Goal: Task Accomplishment & Management: Complete application form

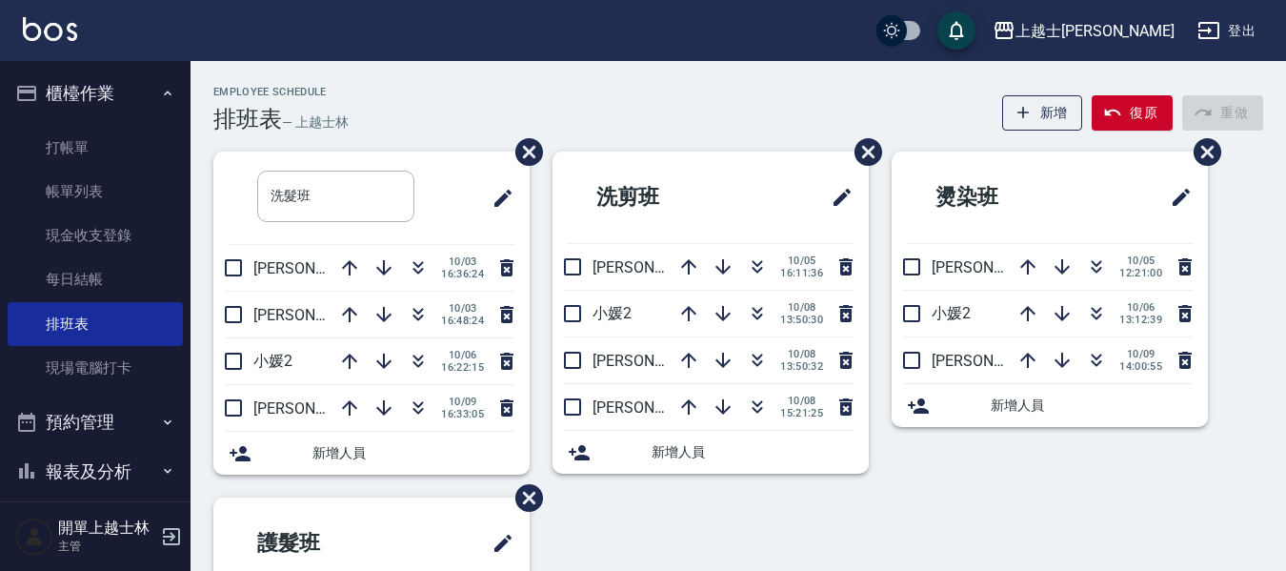
scroll to position [213, 0]
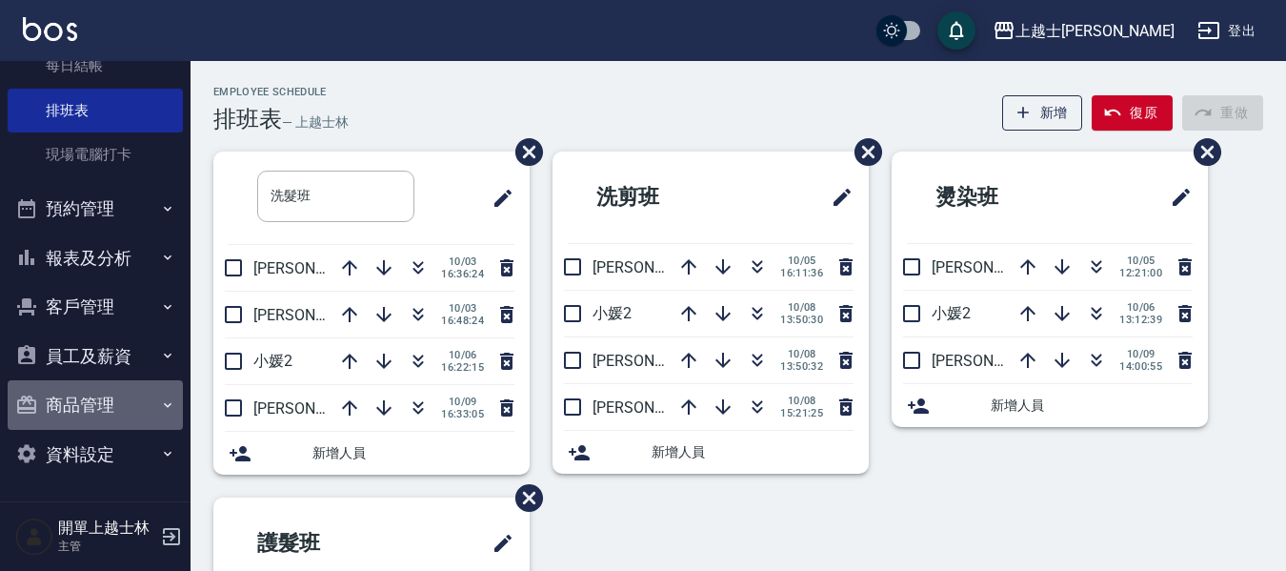
click at [116, 412] on button "商品管理" at bounding box center [95, 405] width 175 height 50
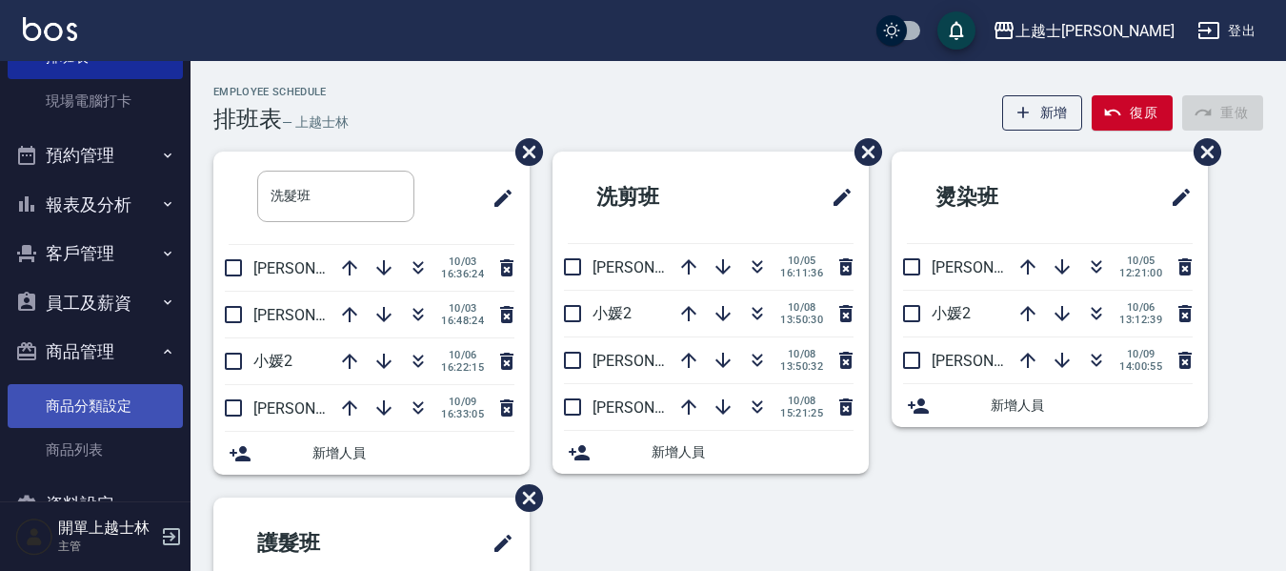
scroll to position [317, 0]
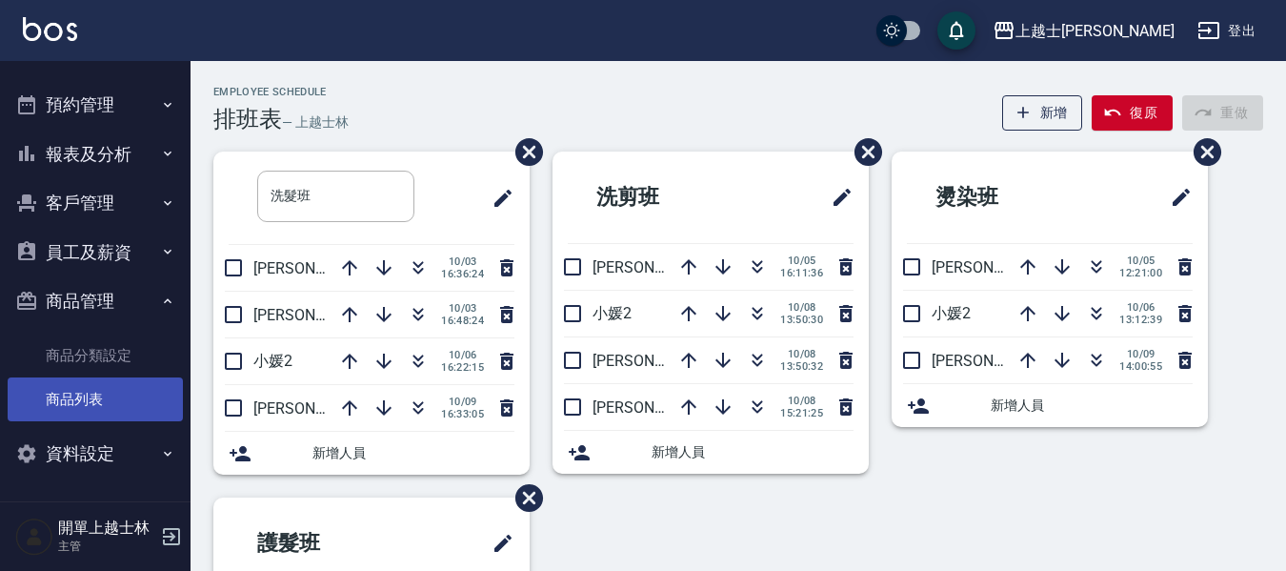
click at [117, 407] on link "商品列表" at bounding box center [95, 399] width 175 height 44
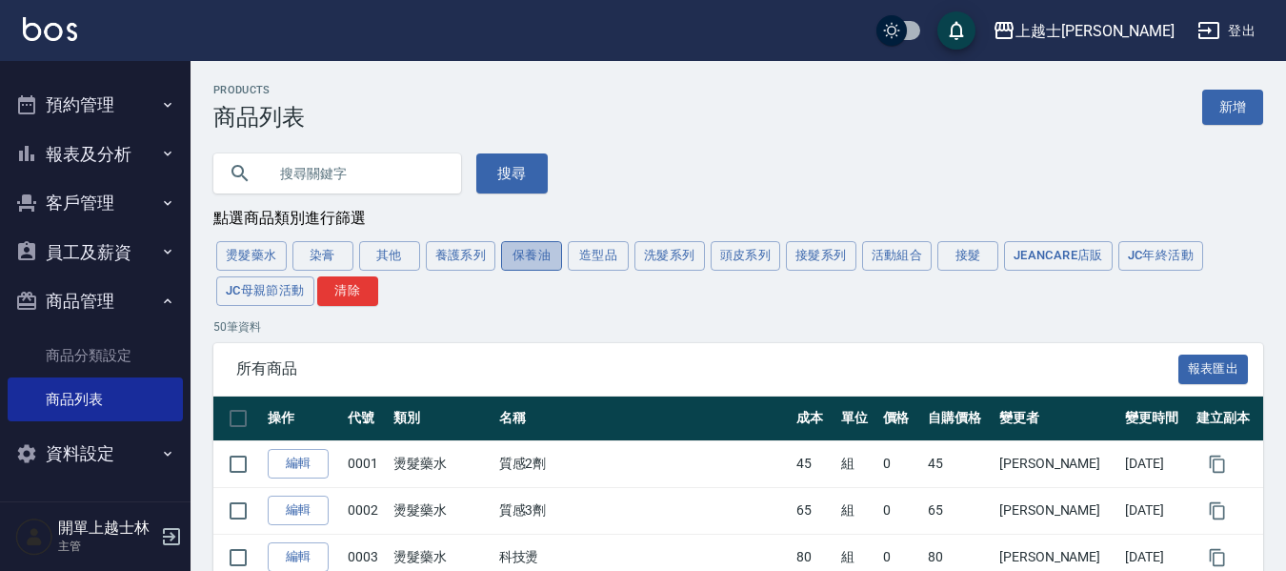
click at [536, 267] on button "保養油" at bounding box center [531, 256] width 61 height 30
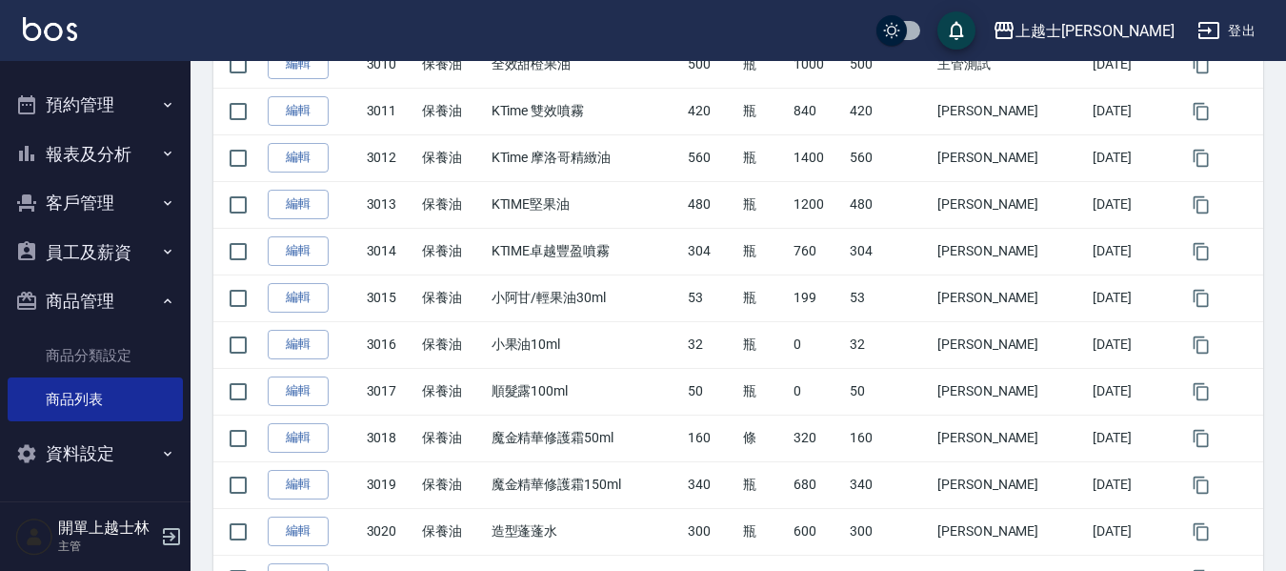
scroll to position [857, 0]
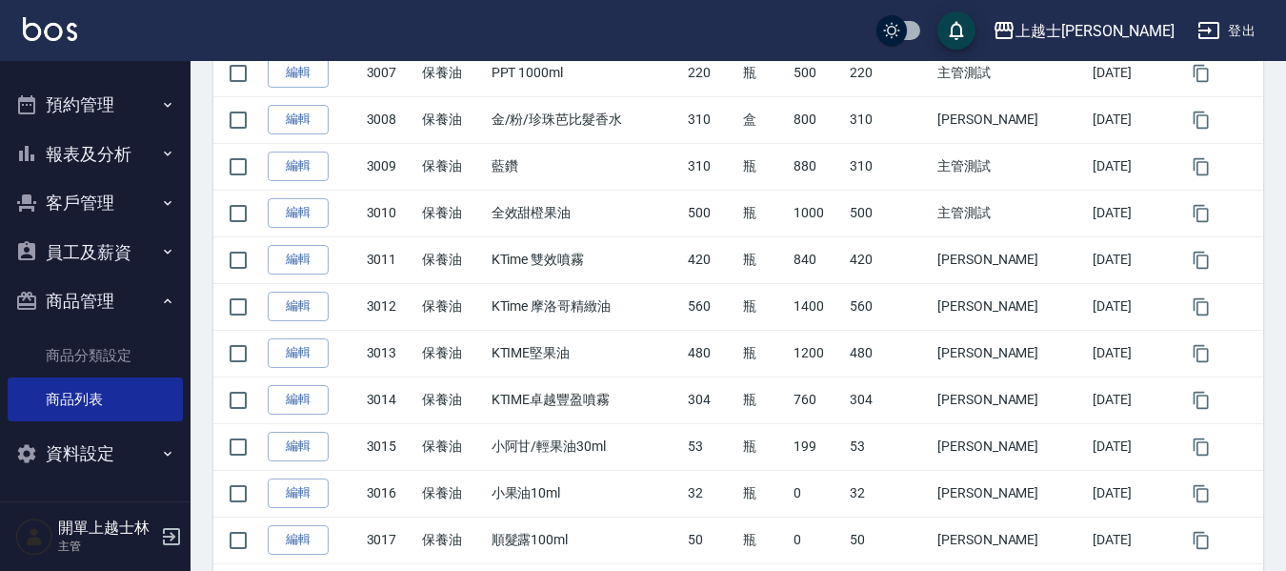
click at [96, 82] on button "預約管理" at bounding box center [95, 105] width 175 height 50
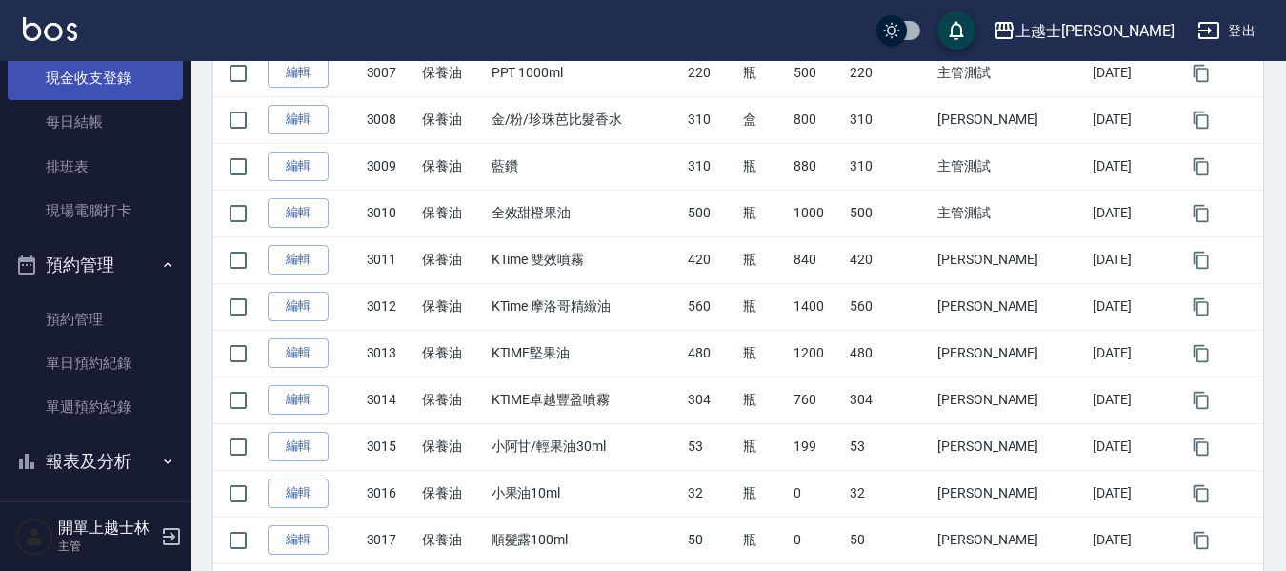
scroll to position [0, 0]
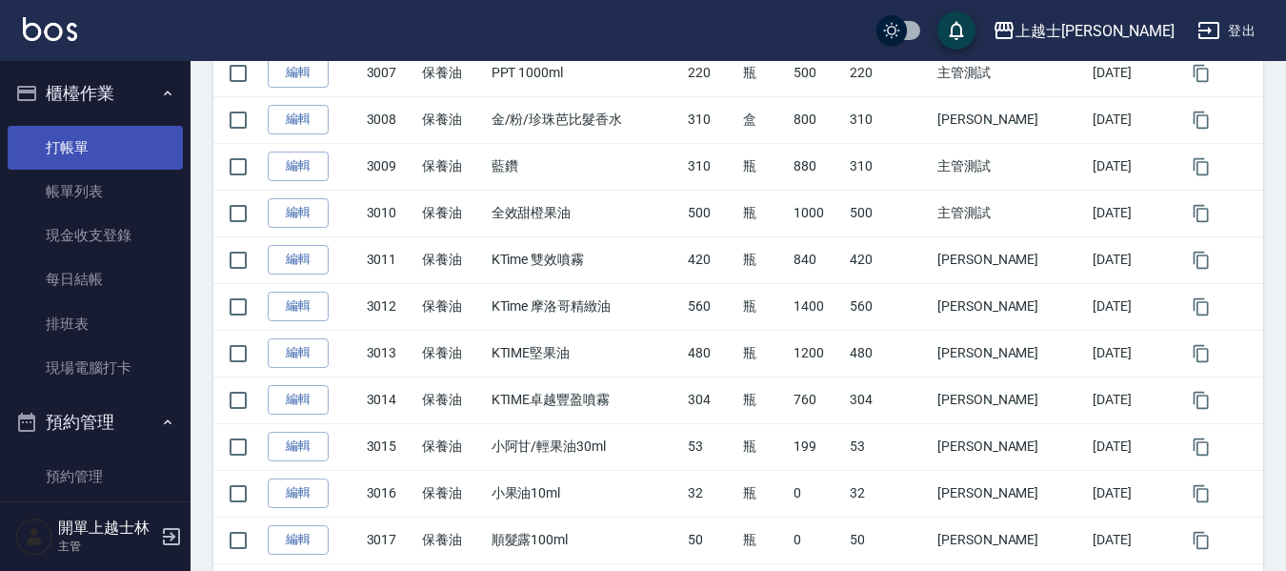
click at [69, 150] on link "打帳單" at bounding box center [95, 148] width 175 height 44
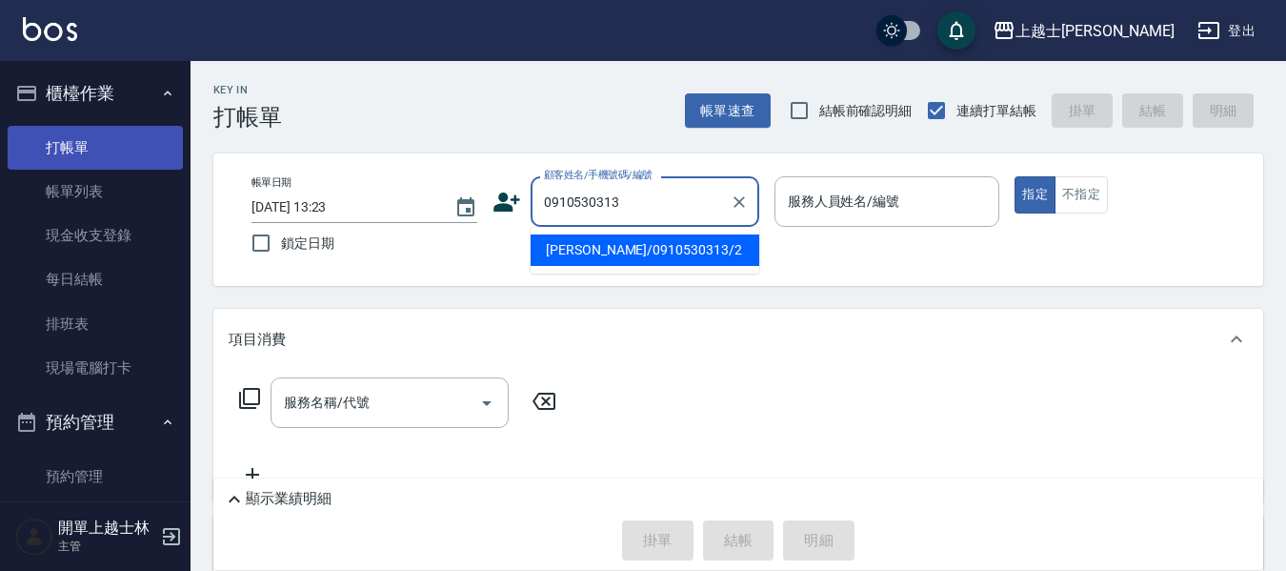
type input "[PERSON_NAME]/0910530313/2"
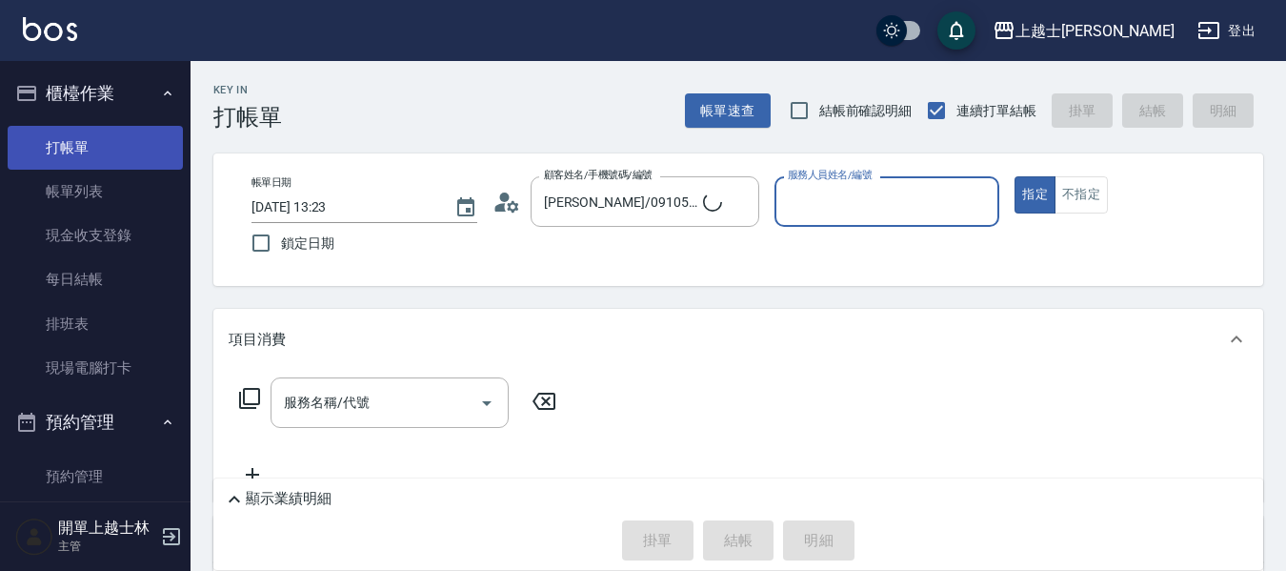
click at [1015, 176] on button "指定" at bounding box center [1035, 194] width 41 height 37
type button "true"
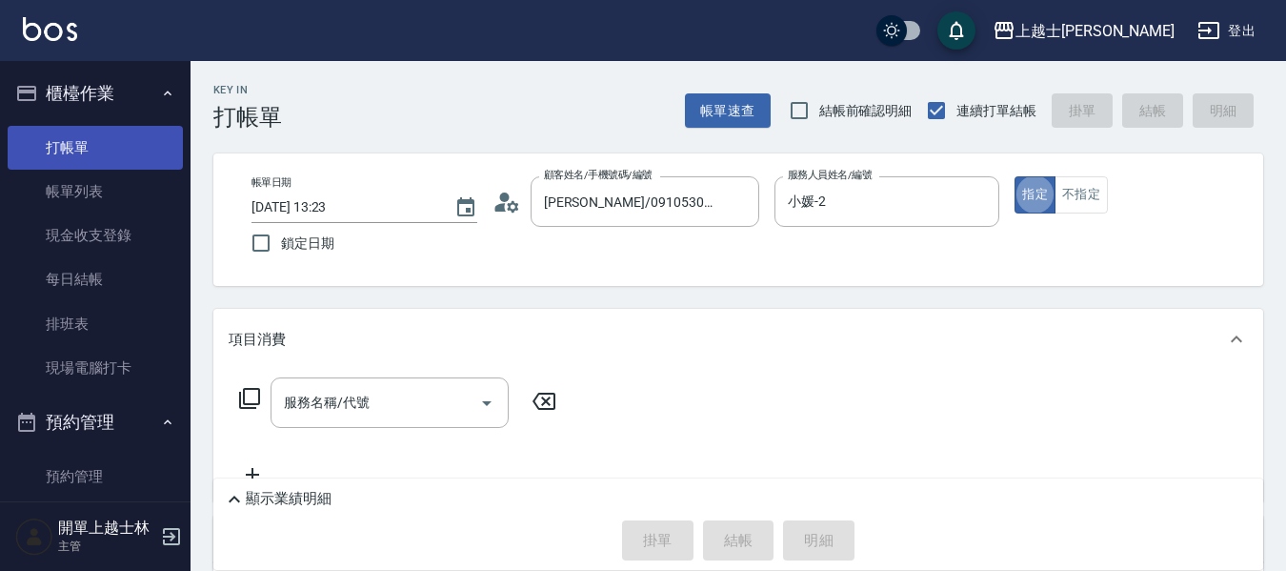
type input "小媛-2"
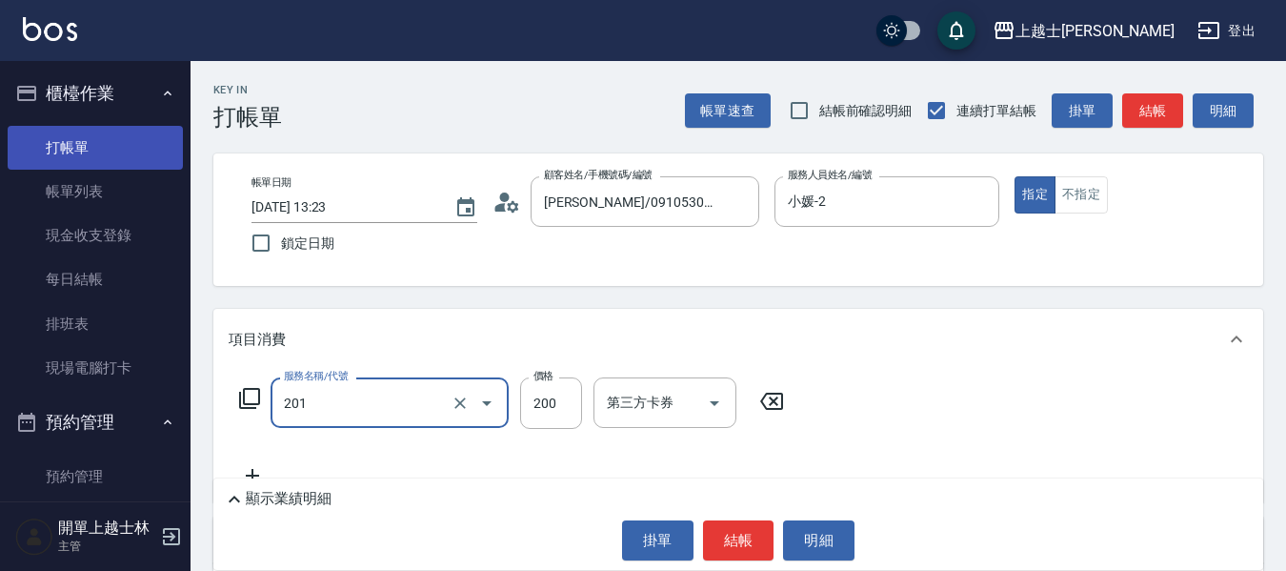
type input "B級單剪(201)"
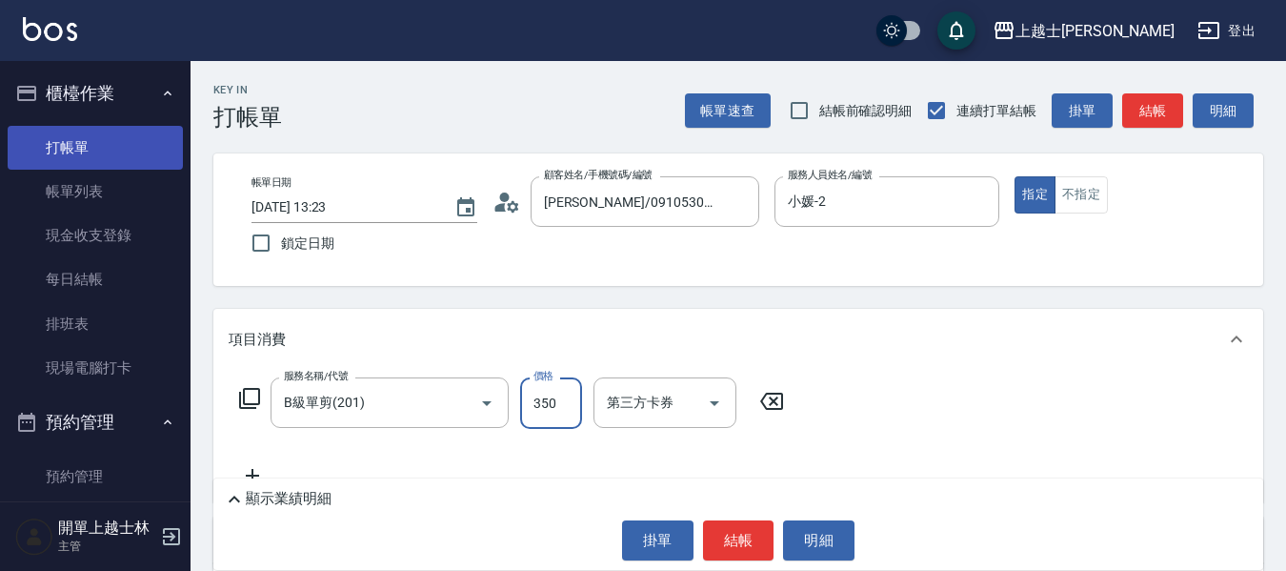
type input "350"
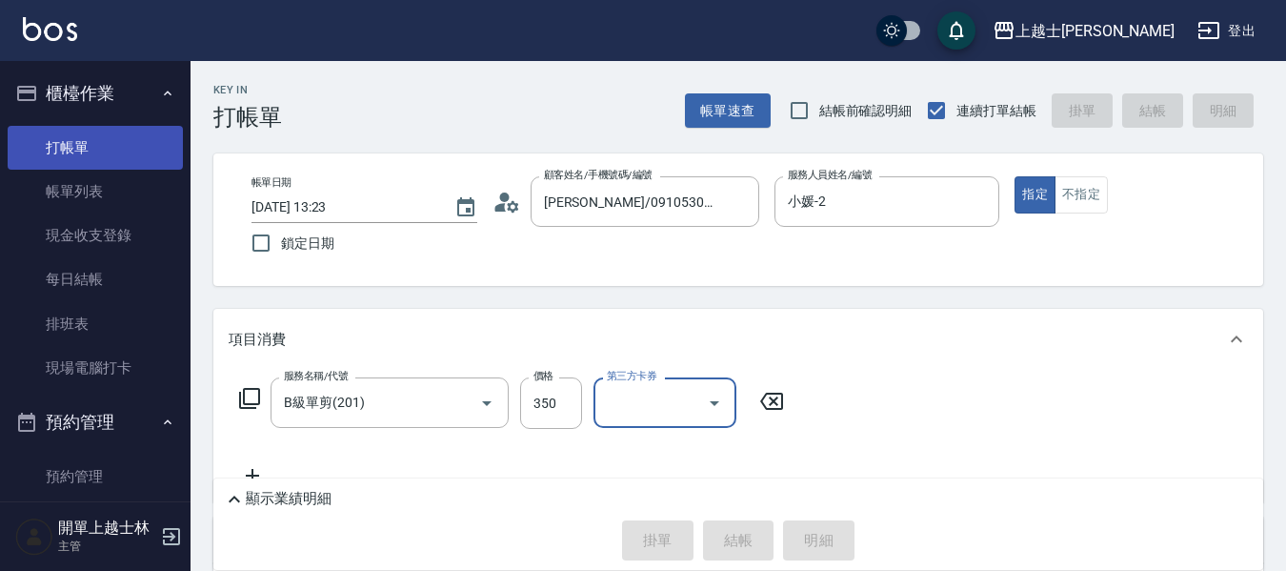
type input "[DATE] 13:45"
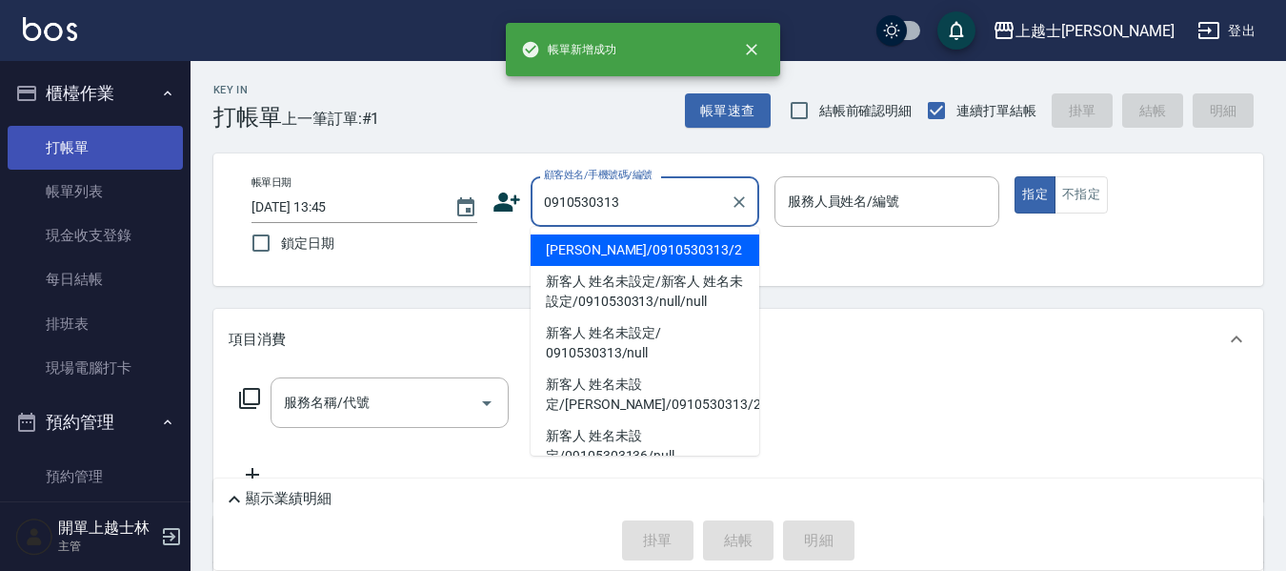
type input "[PERSON_NAME]/0910530313/2"
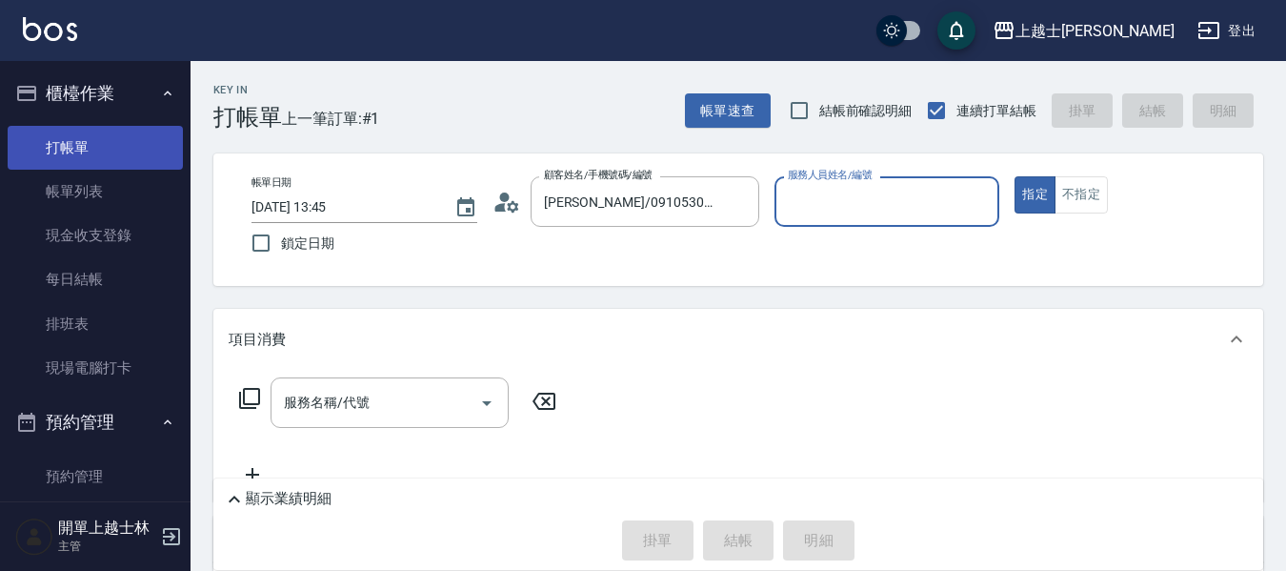
type input "小媛-2"
click at [1015, 176] on button "指定" at bounding box center [1035, 194] width 41 height 37
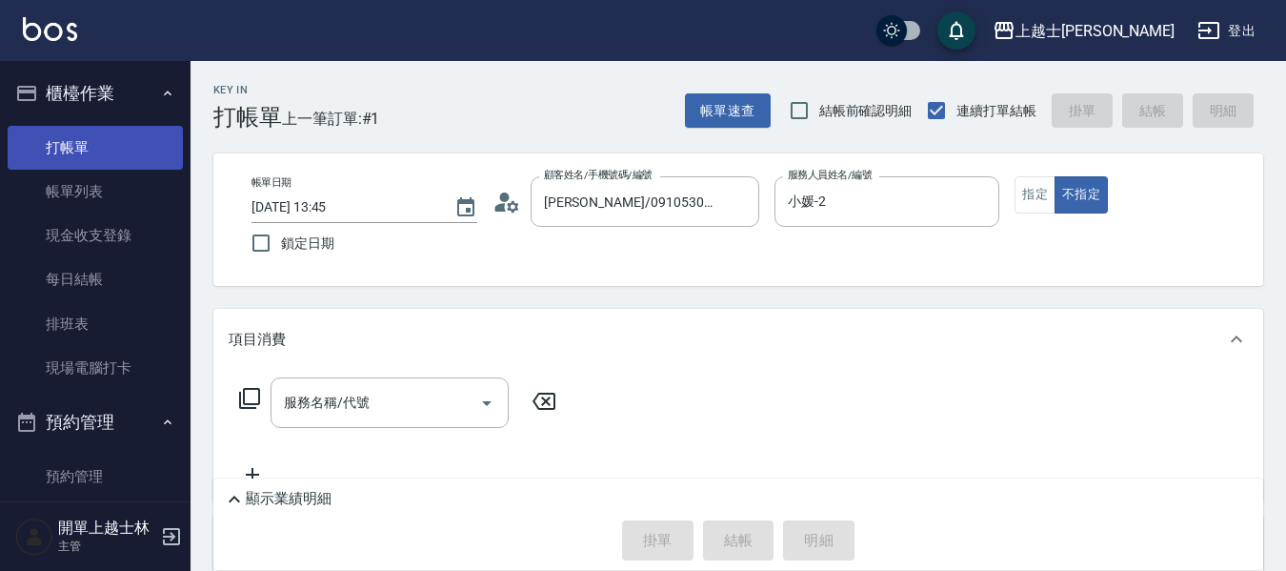
click at [55, 153] on link "打帳單" at bounding box center [95, 148] width 175 height 44
click at [383, 407] on input "服務名稱/代號" at bounding box center [375, 402] width 192 height 33
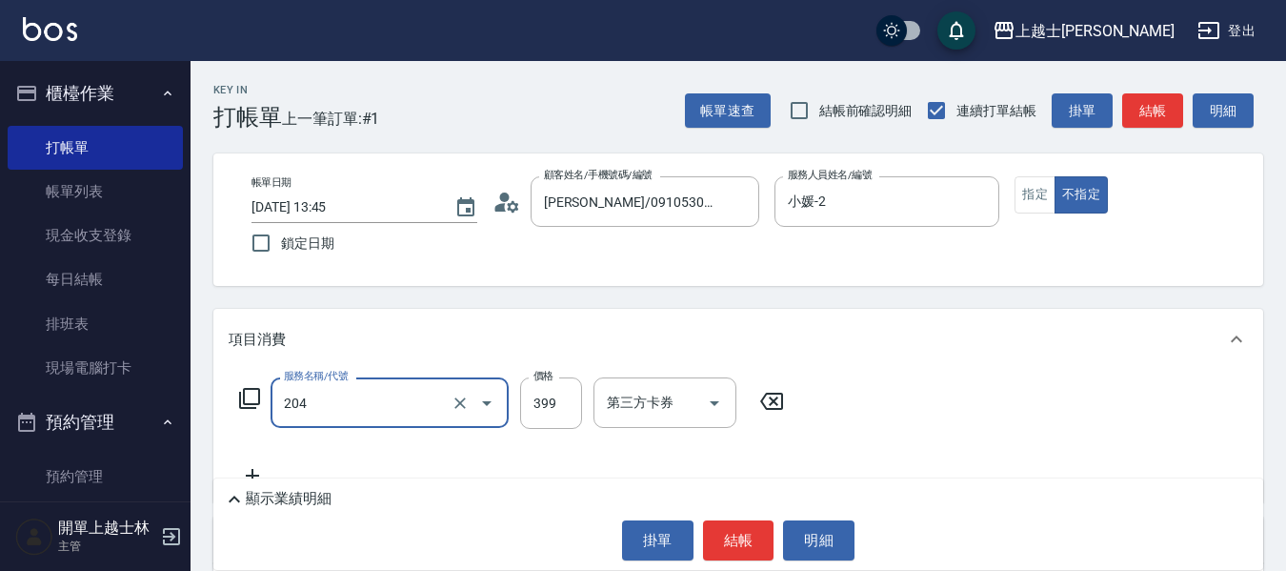
type input "A級洗+剪(204)"
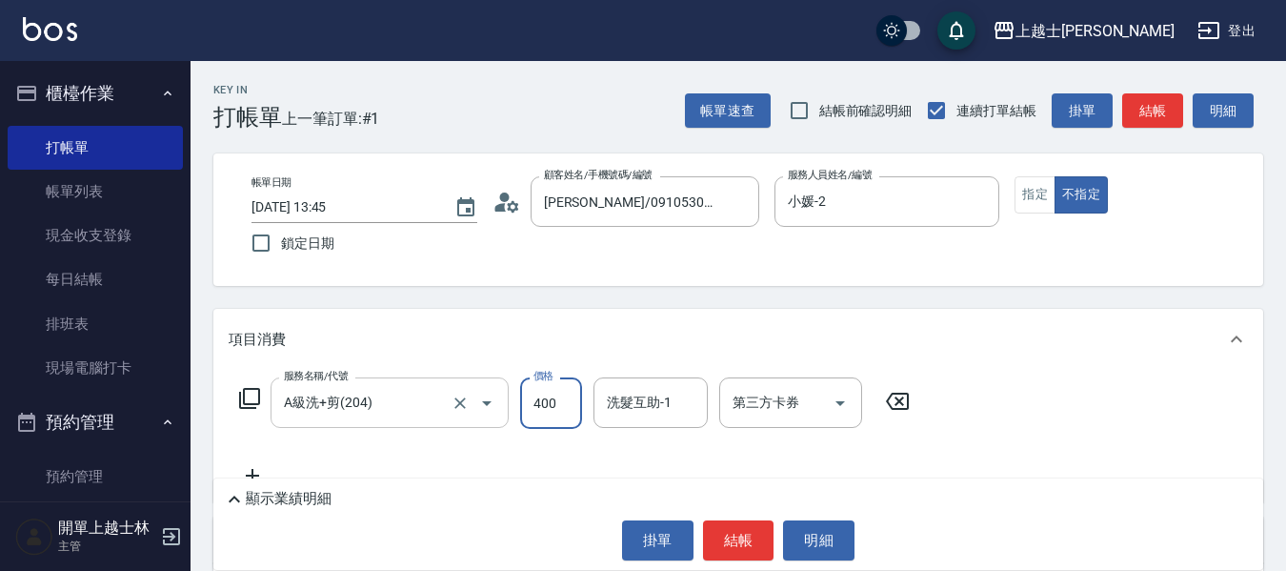
type input "400"
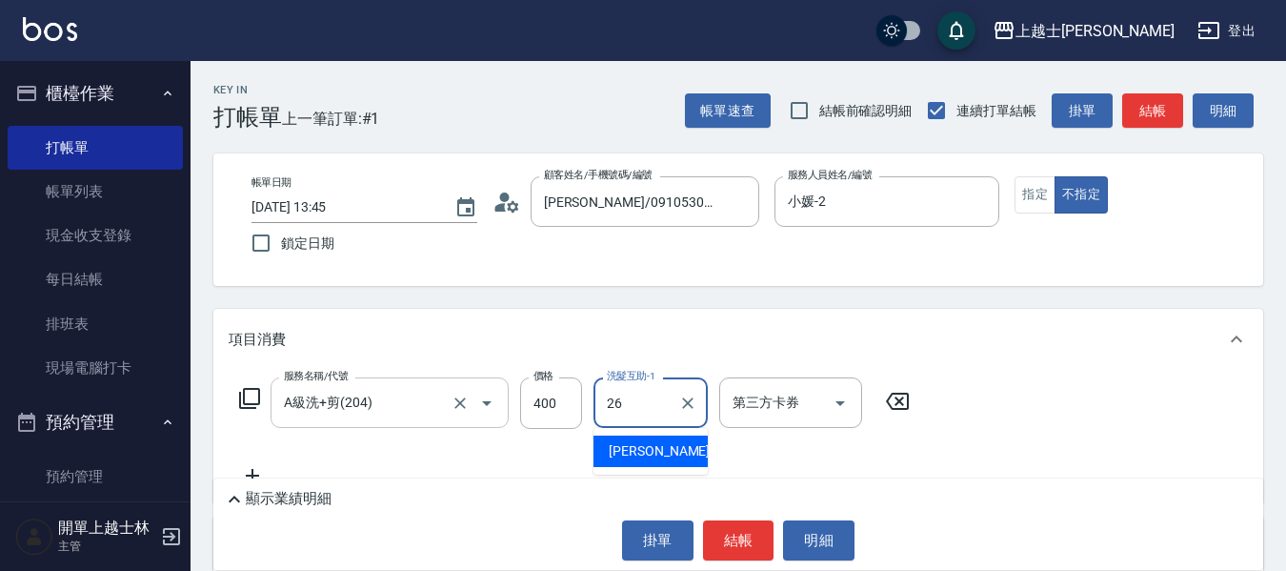
type input "小葉-26"
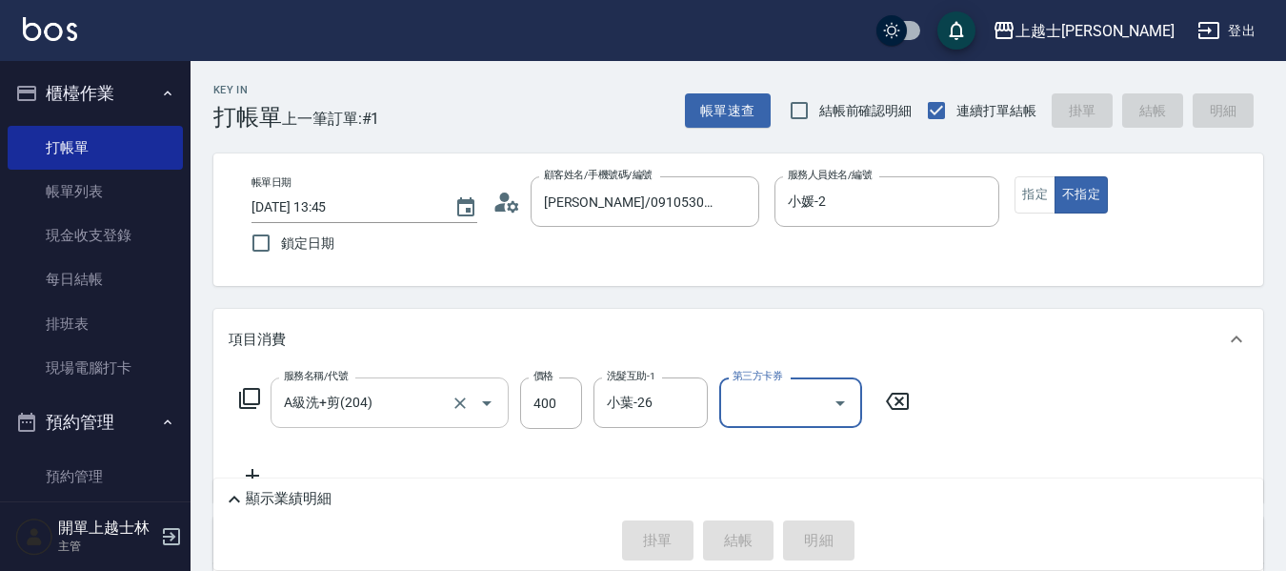
type input "[DATE] 13:46"
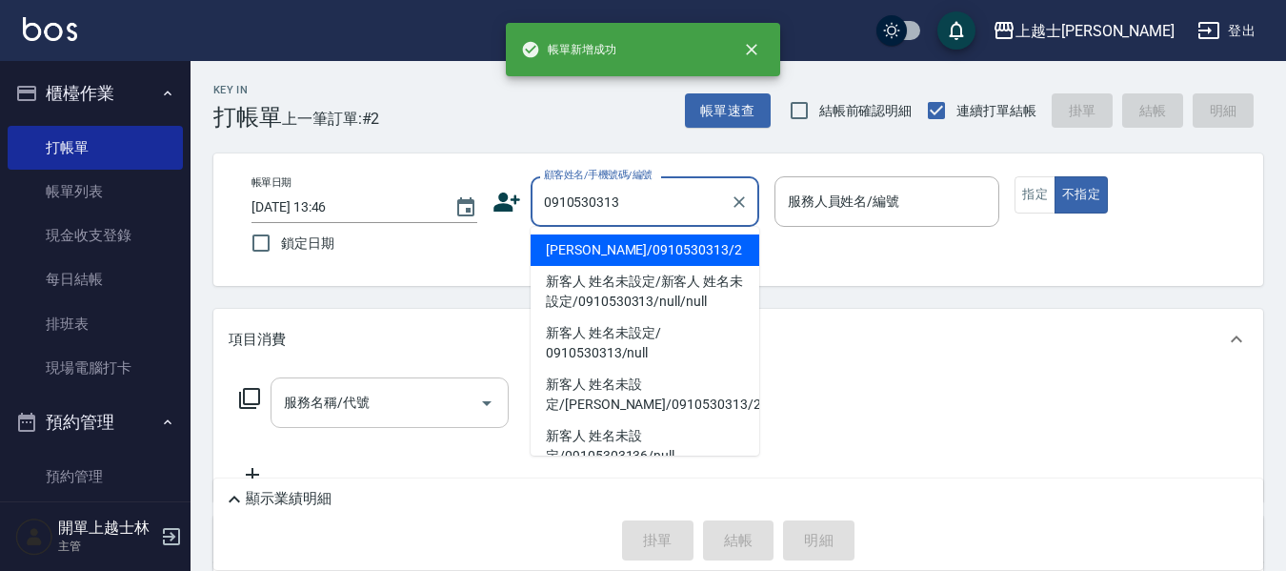
type input "[PERSON_NAME]/0910530313/2"
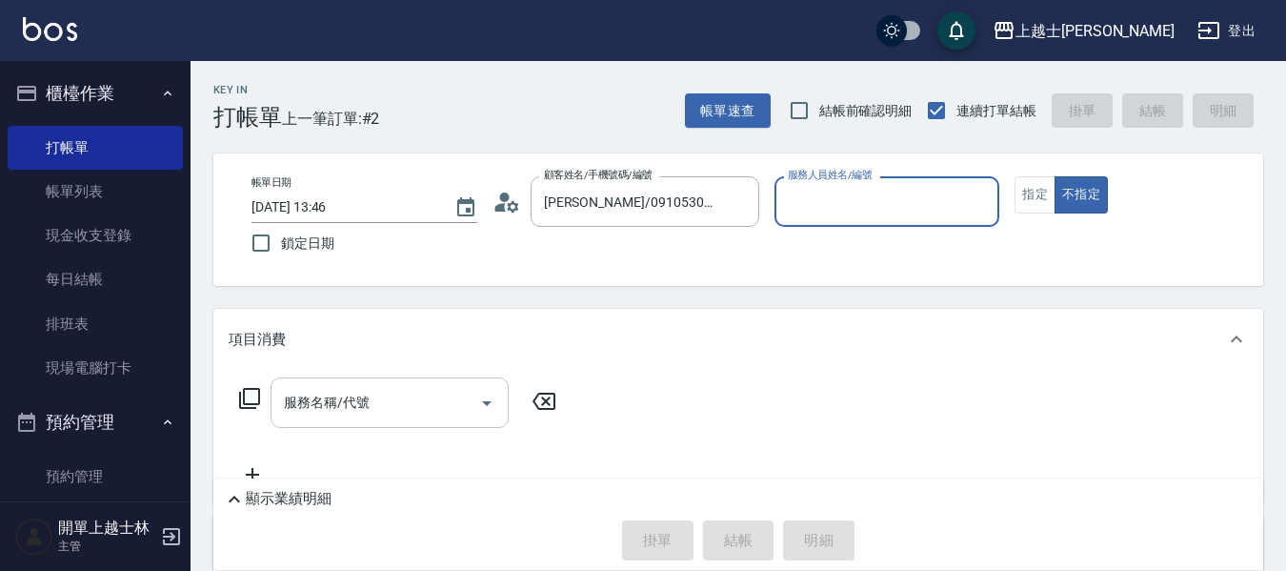
type input "小媛-2"
click at [1055, 176] on button "不指定" at bounding box center [1081, 194] width 53 height 37
type button "false"
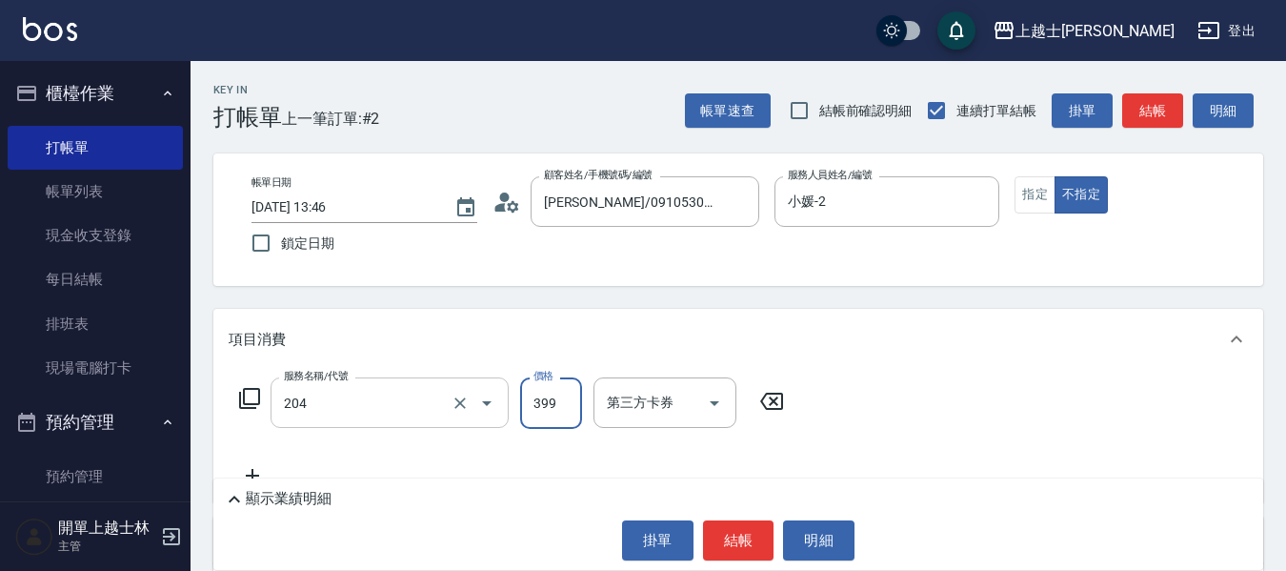
type input "A級洗+剪(204)"
type input "400"
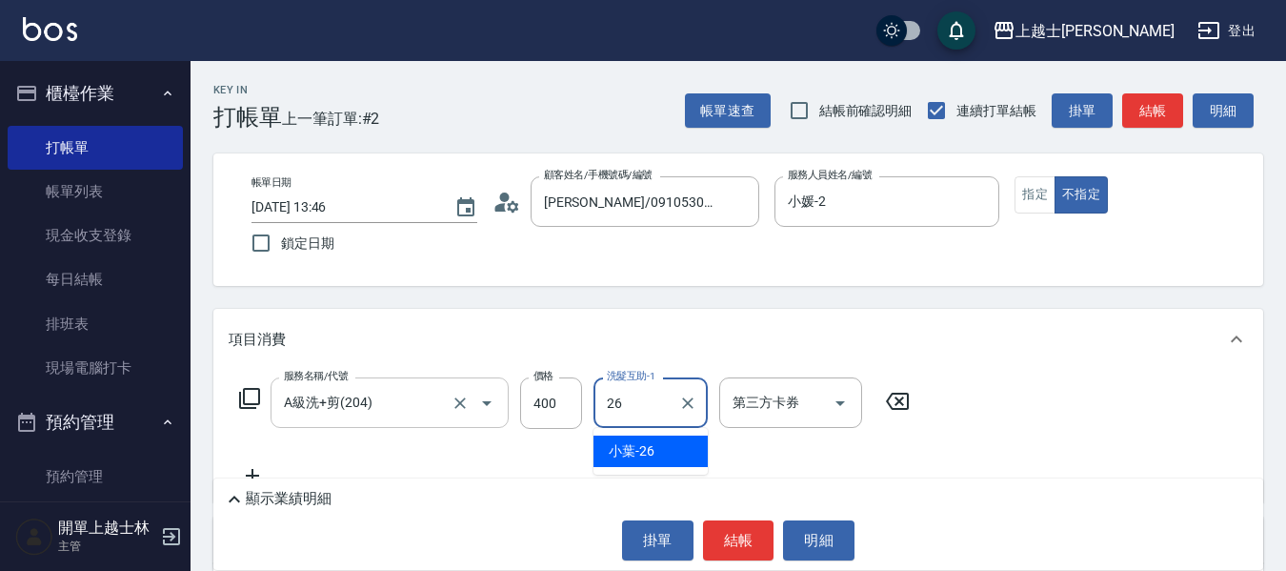
type input "小葉-26"
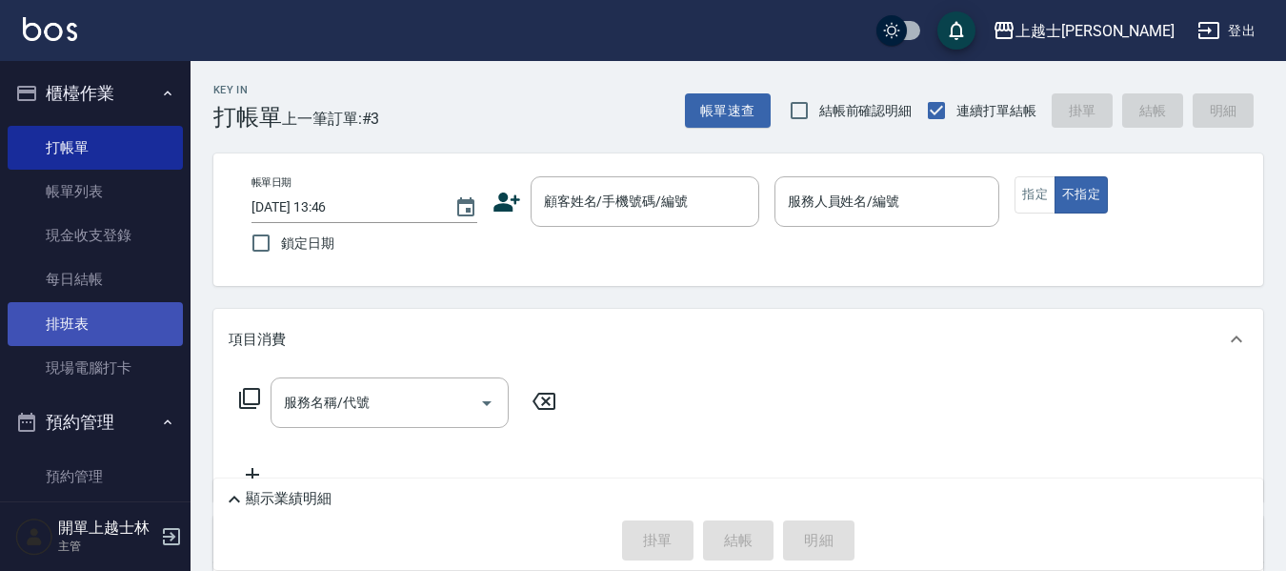
click at [86, 312] on link "排班表" at bounding box center [95, 324] width 175 height 44
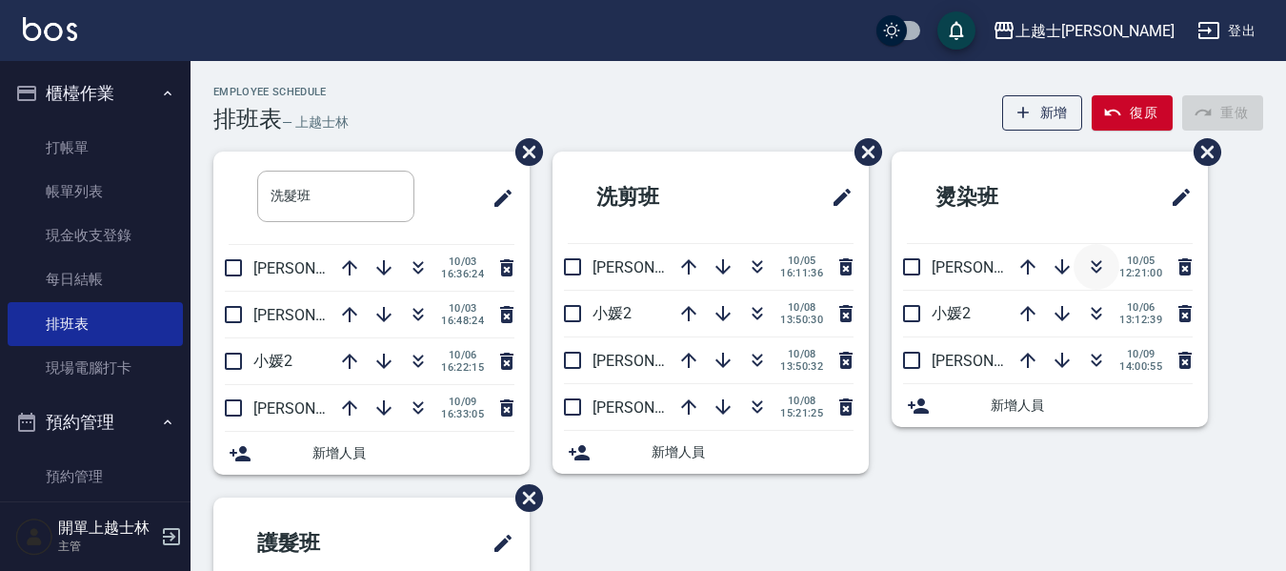
click at [1095, 267] on icon "button" at bounding box center [1096, 266] width 23 height 23
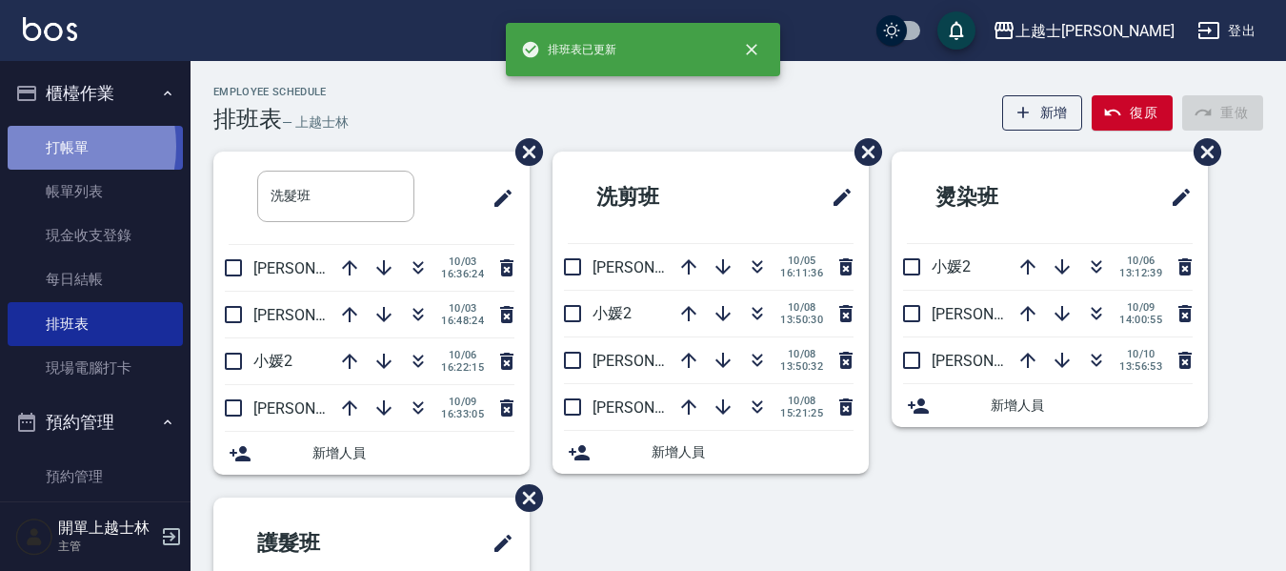
click at [42, 146] on link "打帳單" at bounding box center [95, 148] width 175 height 44
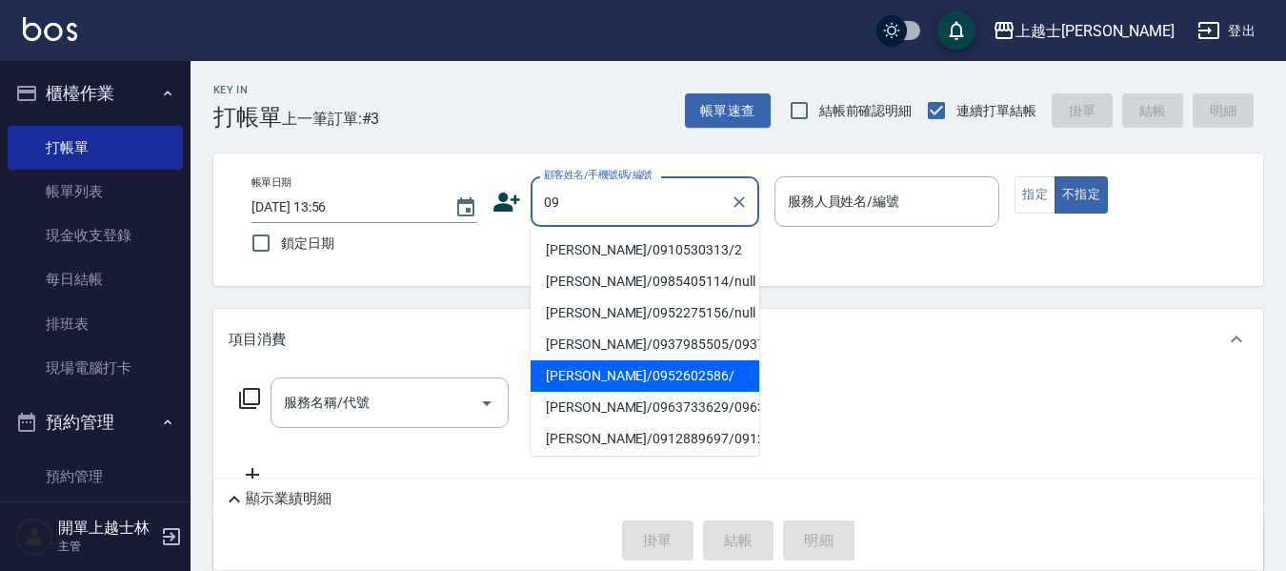
type input "[PERSON_NAME]/0952602586/"
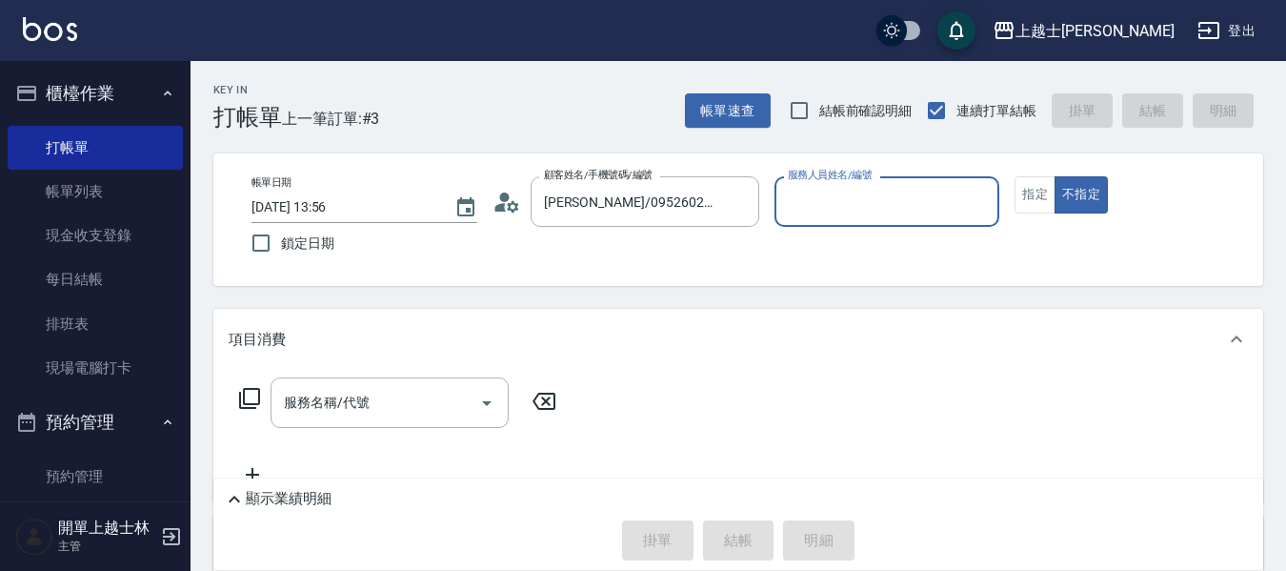
type input "[PERSON_NAME]-12"
click at [1055, 176] on button "不指定" at bounding box center [1081, 194] width 53 height 37
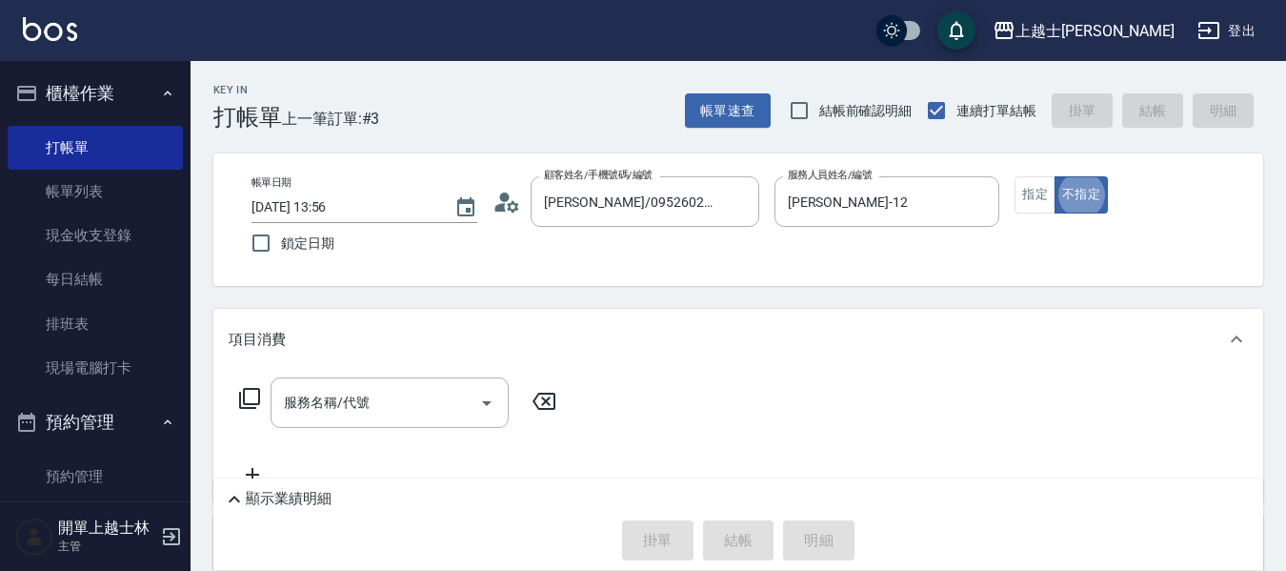
type button "false"
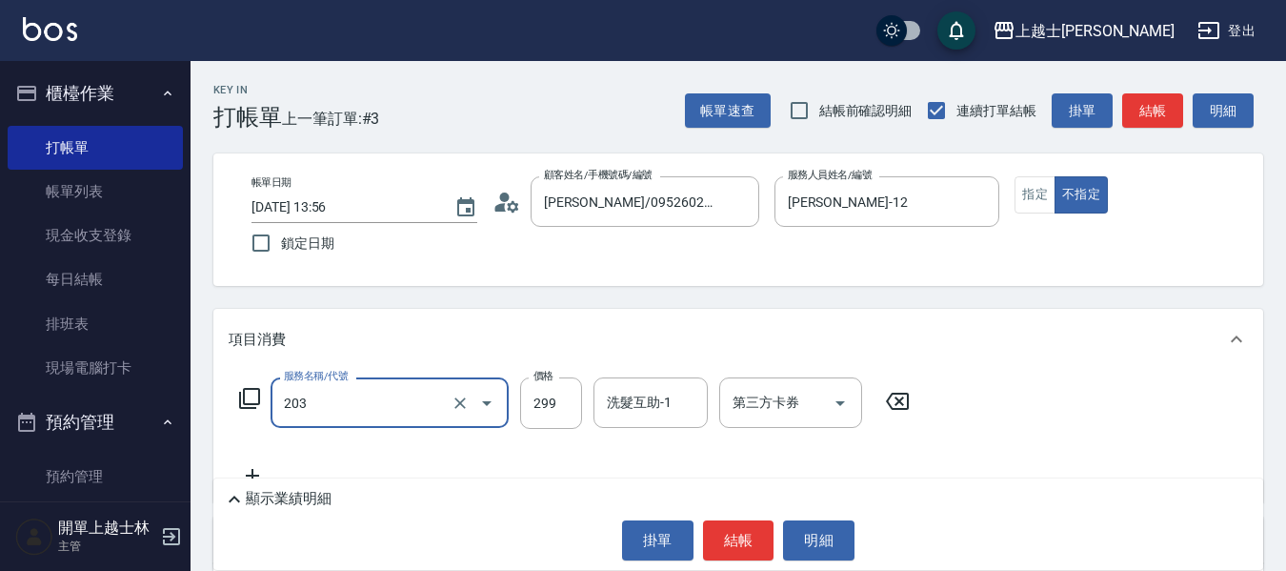
type input "B級洗+剪(203)"
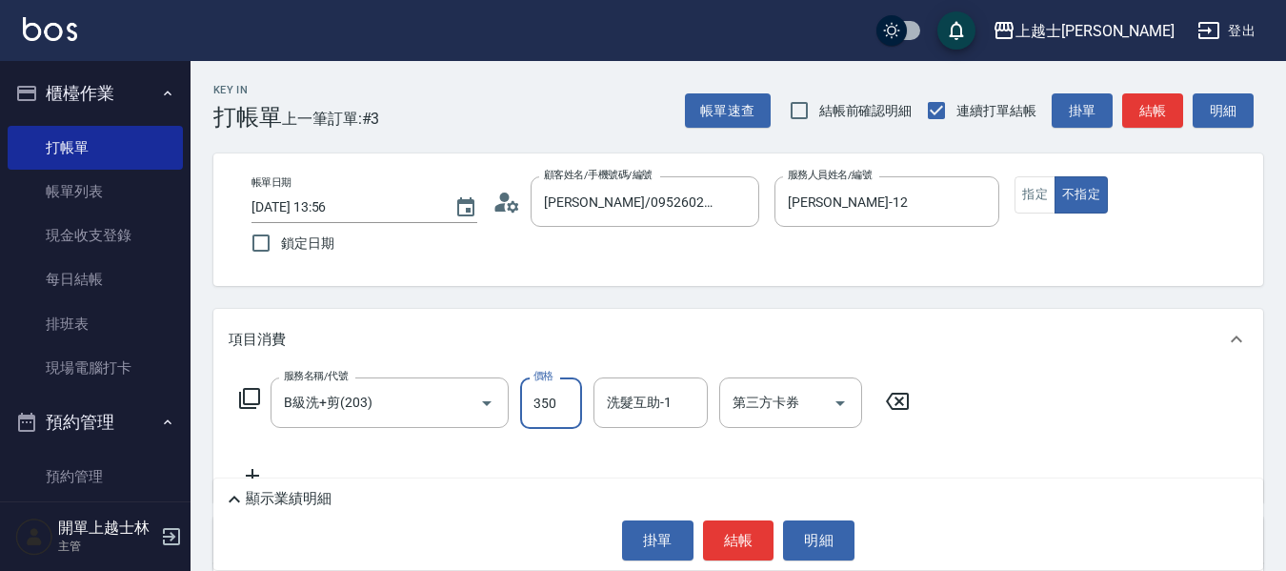
type input "350"
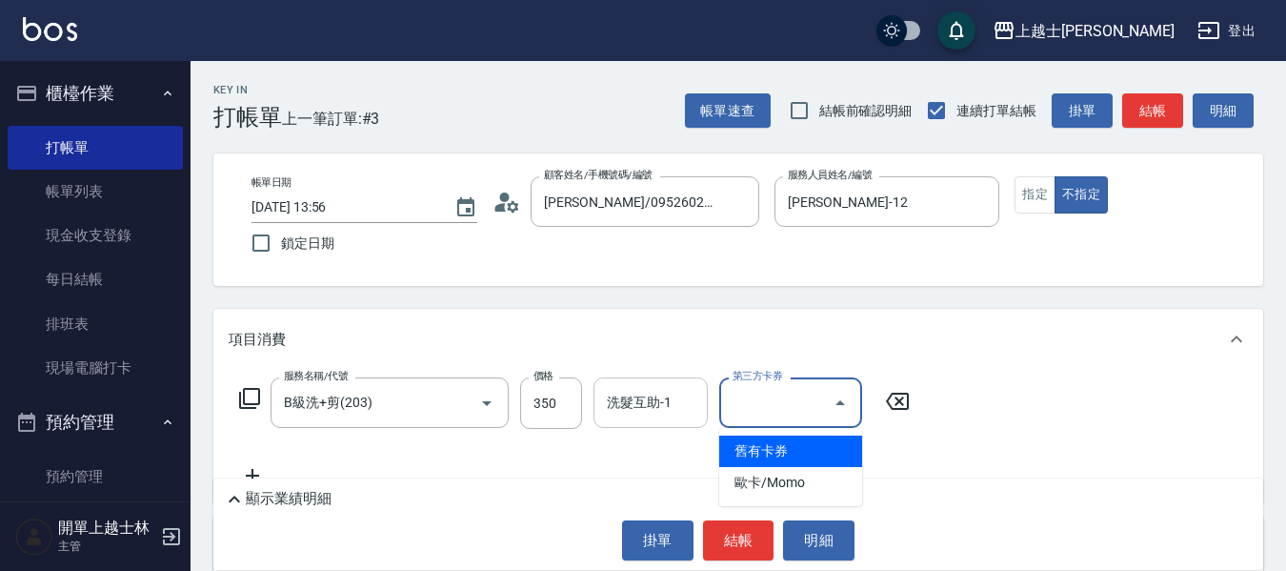
click at [663, 389] on input "洗髮互助-1" at bounding box center [650, 402] width 97 height 33
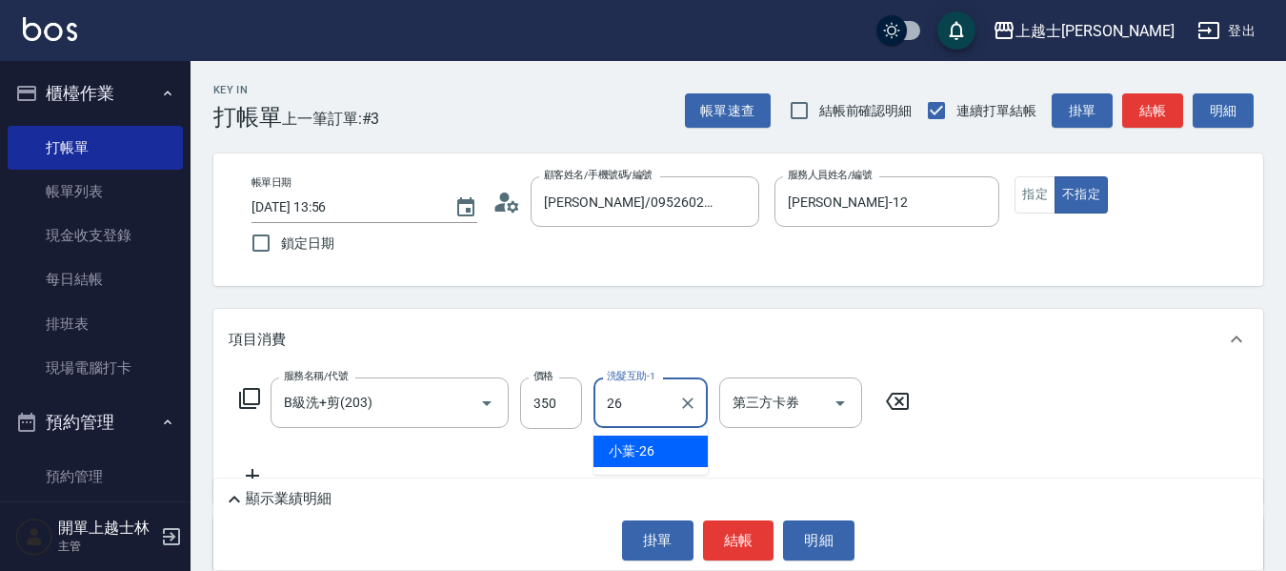
type input "小葉-26"
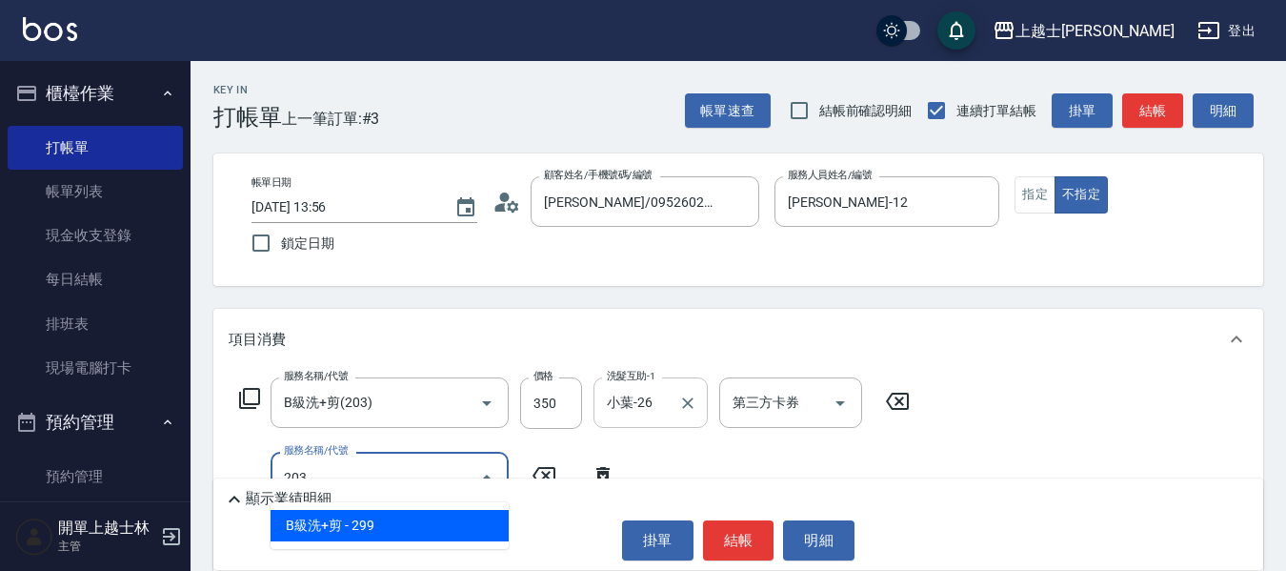
type input "B級洗+剪(203)"
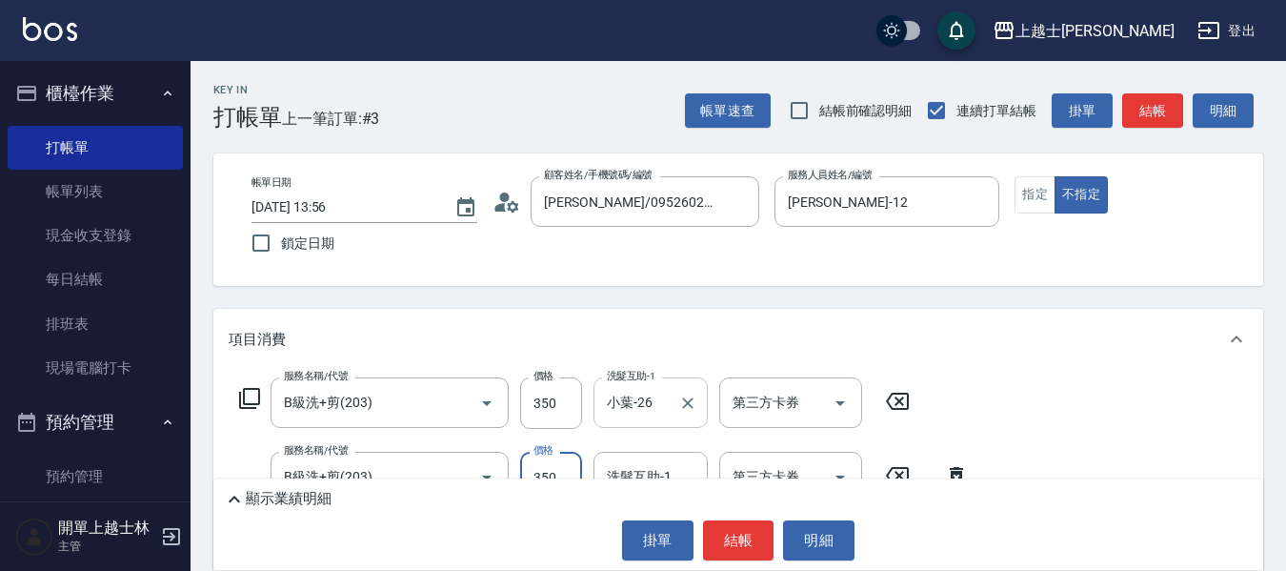
type input "350"
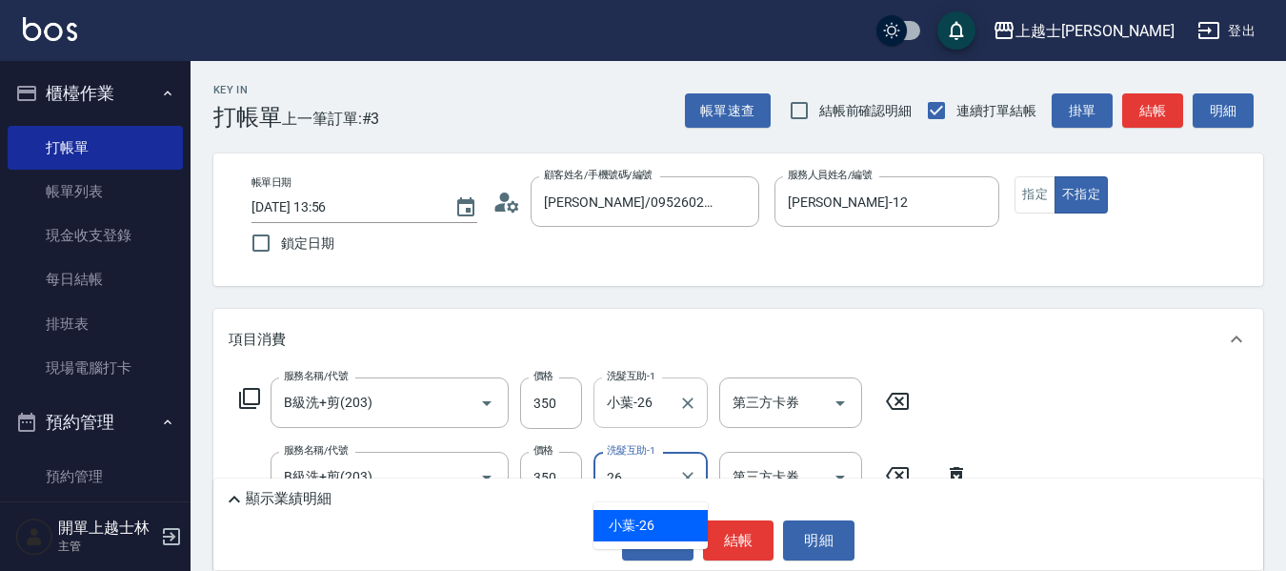
type input "小葉-26"
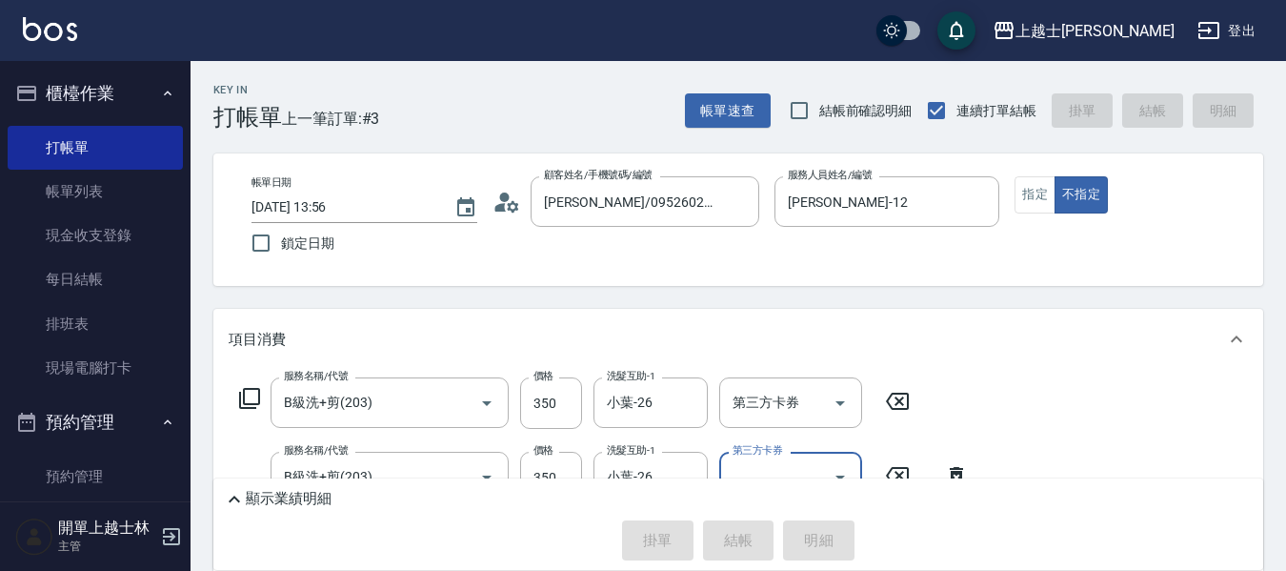
type input "[DATE] 13:57"
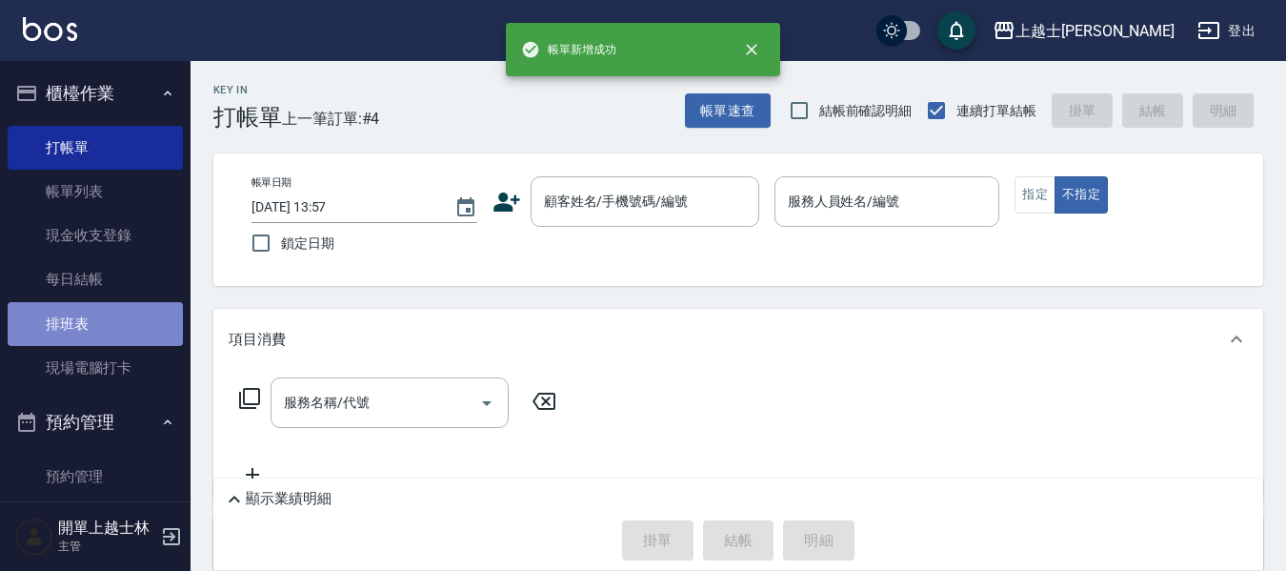
click at [100, 317] on link "排班表" at bounding box center [95, 324] width 175 height 44
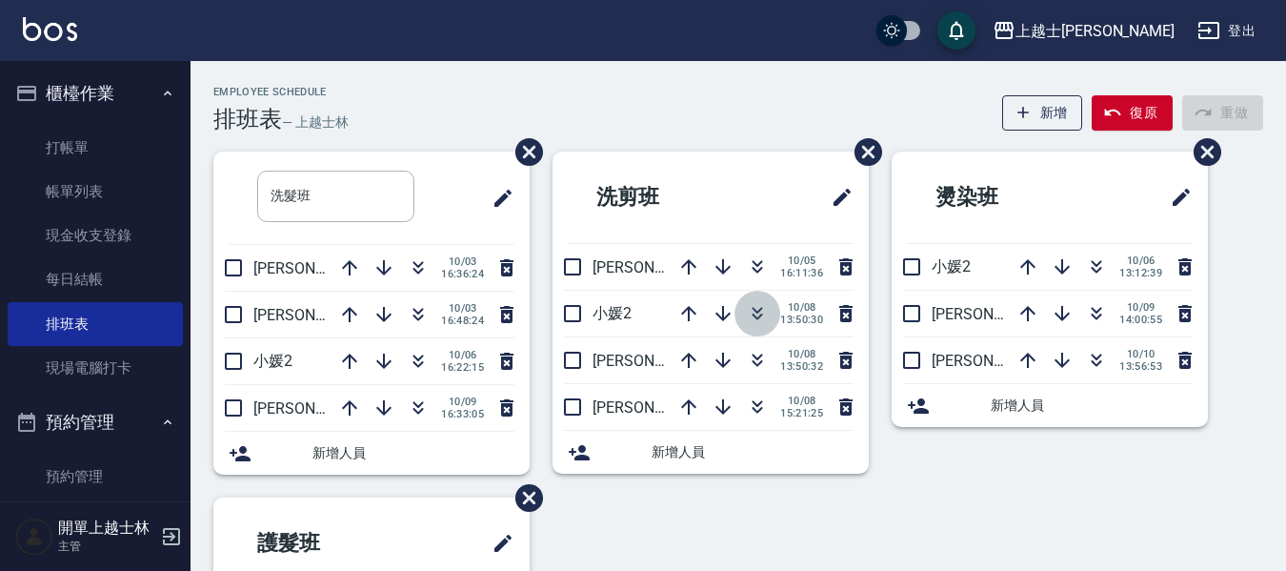
click at [751, 299] on button "button" at bounding box center [757, 314] width 46 height 46
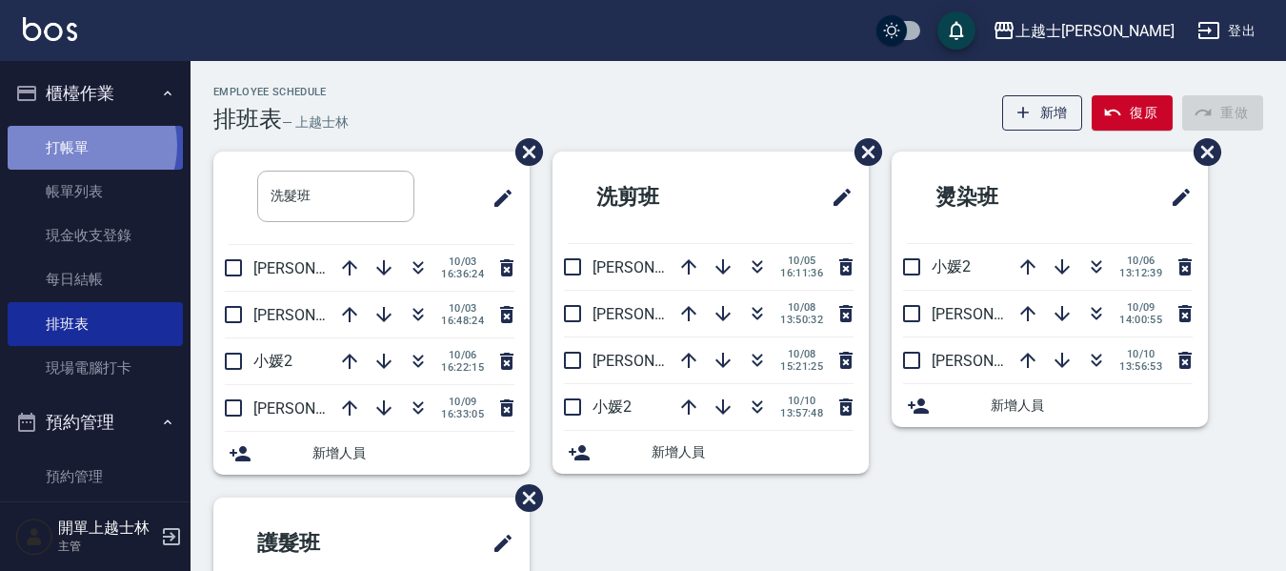
click at [83, 145] on link "打帳單" at bounding box center [95, 148] width 175 height 44
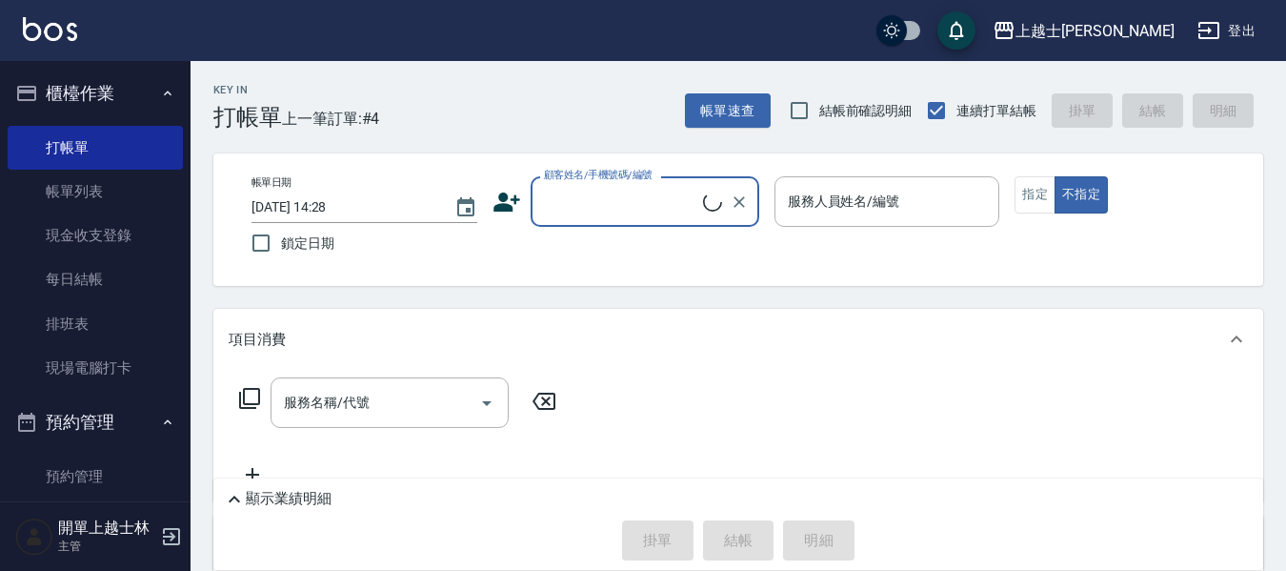
click at [672, 190] on input "顧客姓名/手機號碼/編號" at bounding box center [621, 201] width 164 height 33
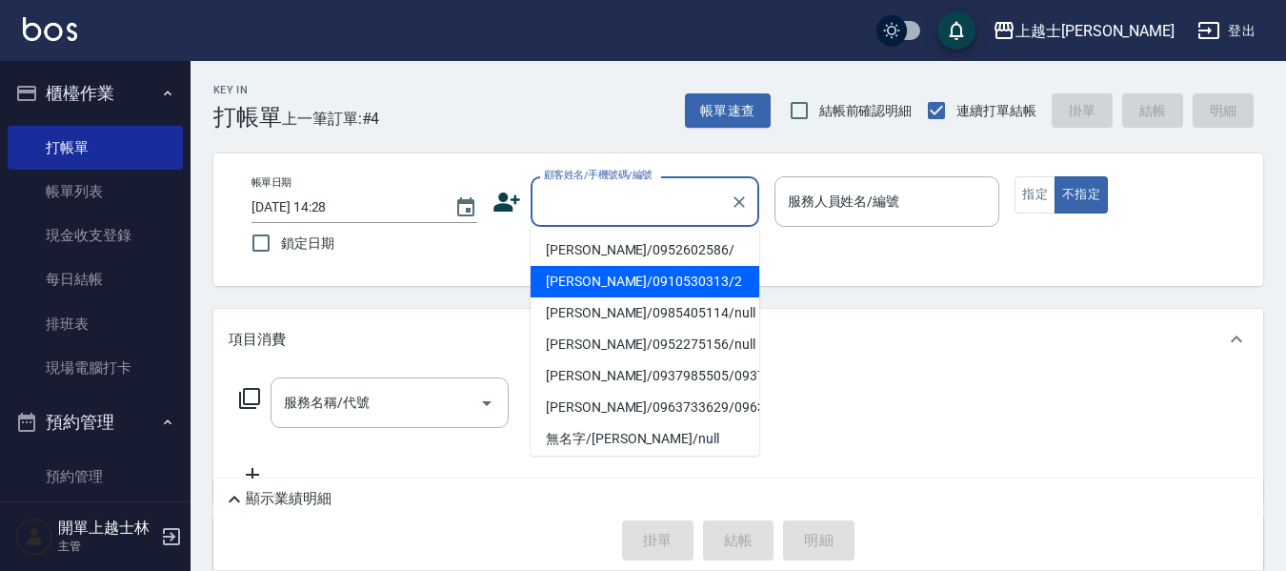
click at [667, 275] on li "[PERSON_NAME]/0910530313/2" at bounding box center [645, 281] width 229 height 31
type input "[PERSON_NAME]/0910530313/2"
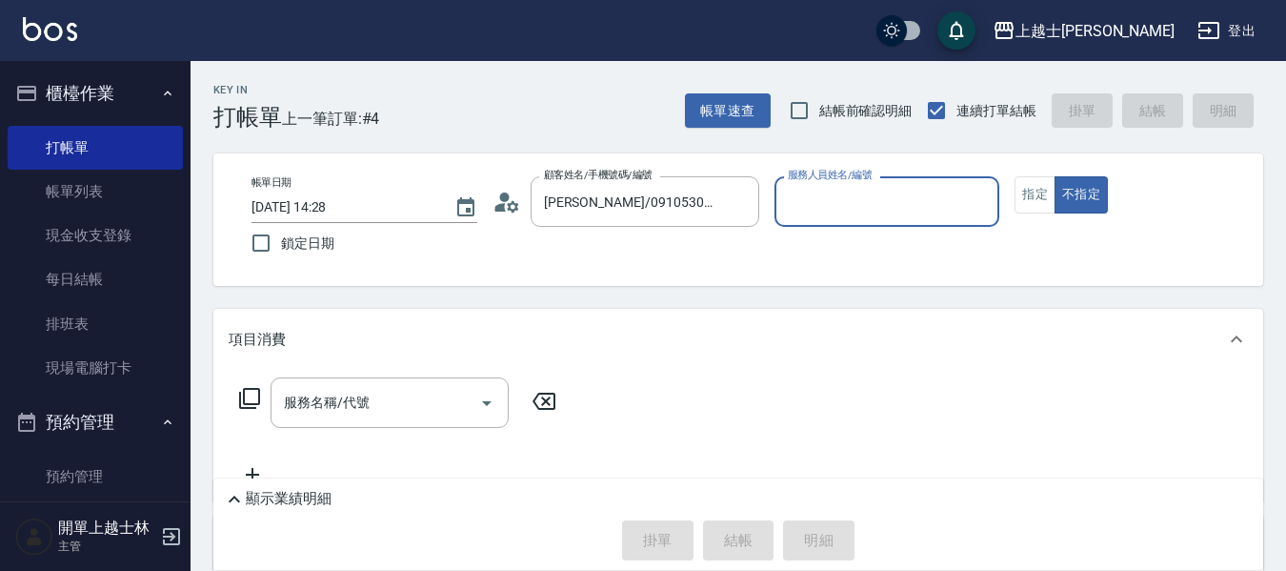
type input "小媛-2"
click at [332, 410] on div "服務名稱/代號 服務名稱/代號" at bounding box center [390, 402] width 238 height 50
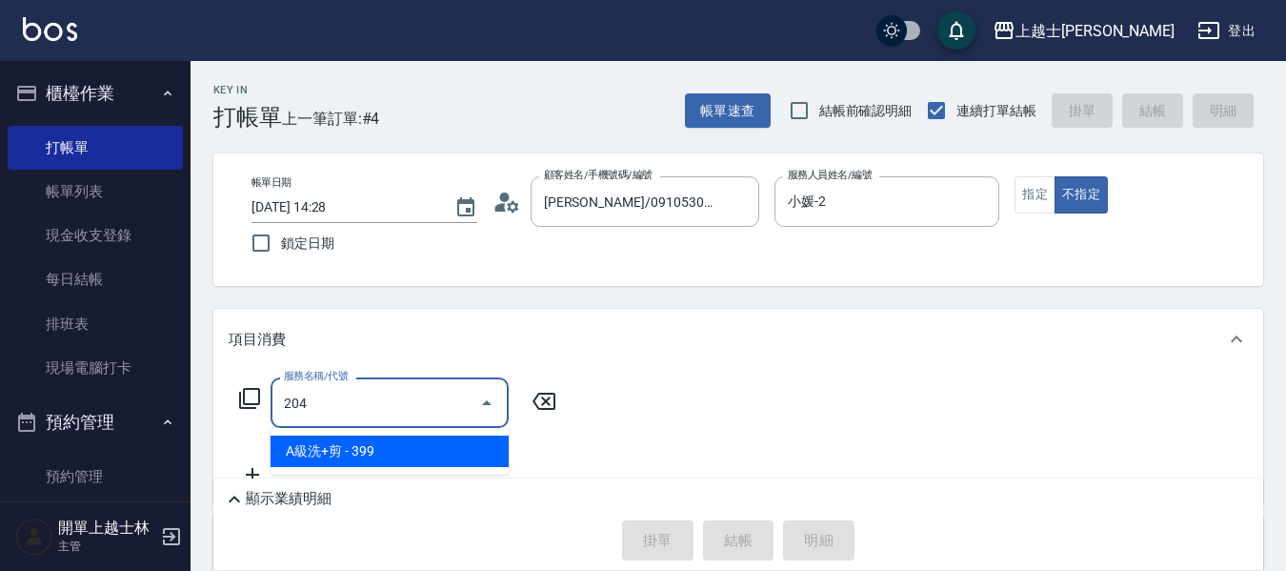
type input "A級洗+剪(204)"
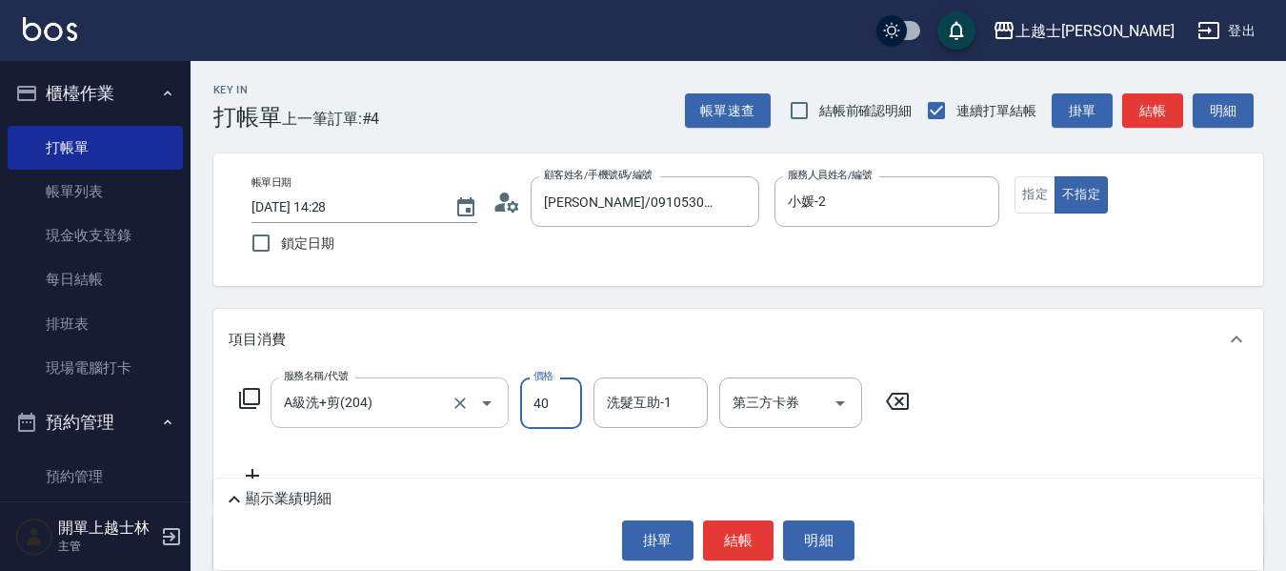
type input "400"
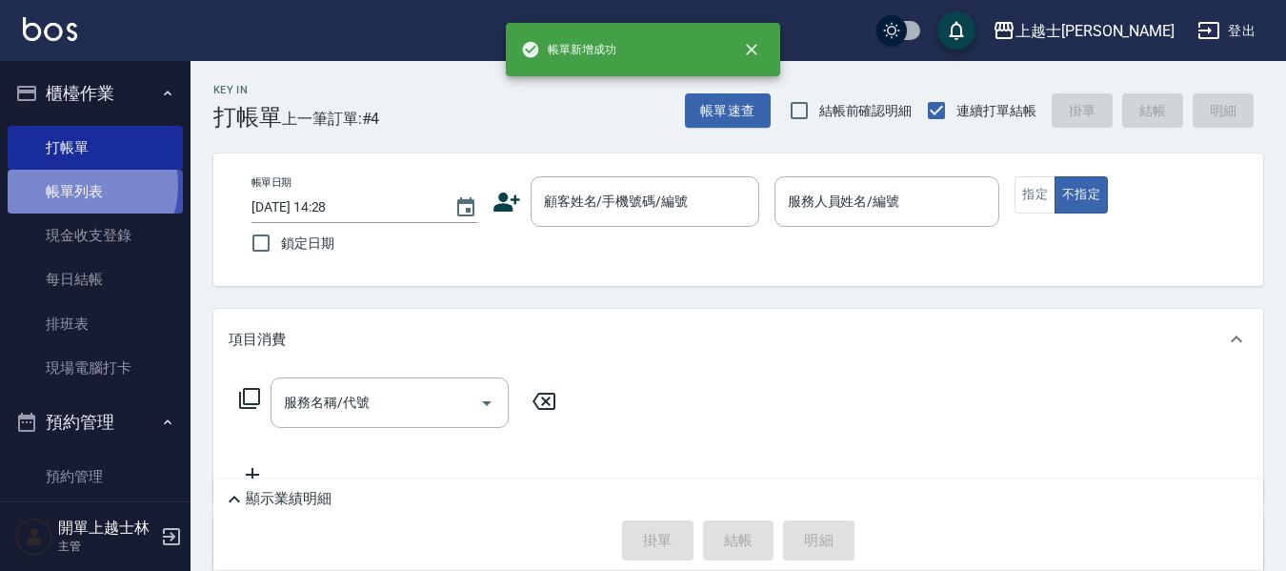
click at [79, 186] on link "帳單列表" at bounding box center [95, 192] width 175 height 44
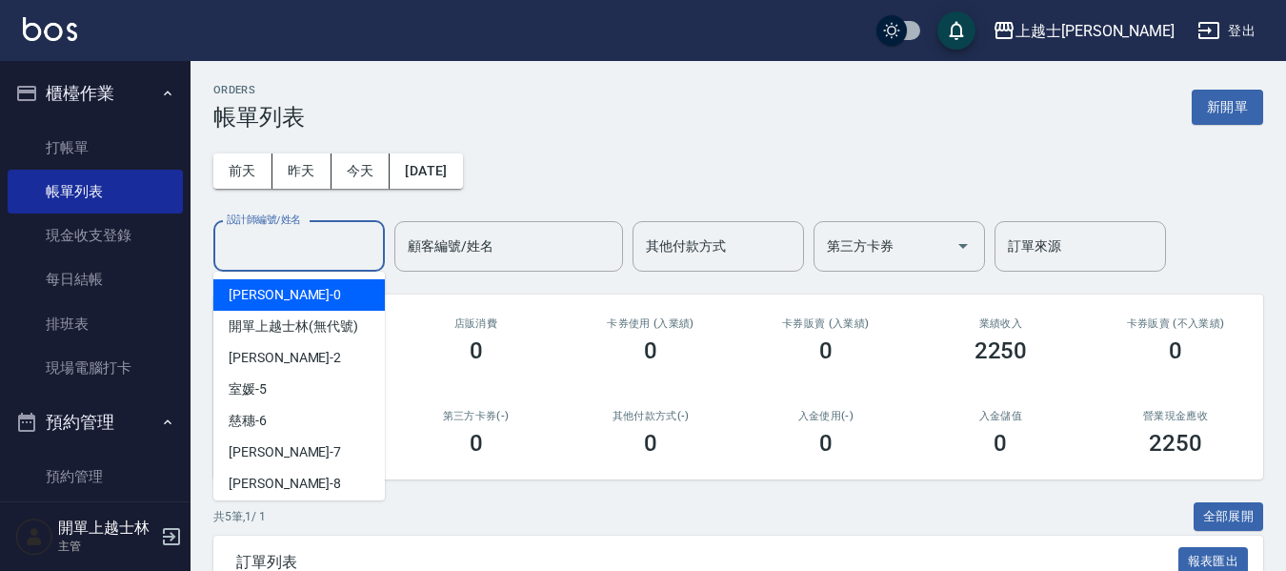
click at [291, 251] on input "設計師編號/姓名" at bounding box center [299, 246] width 154 height 33
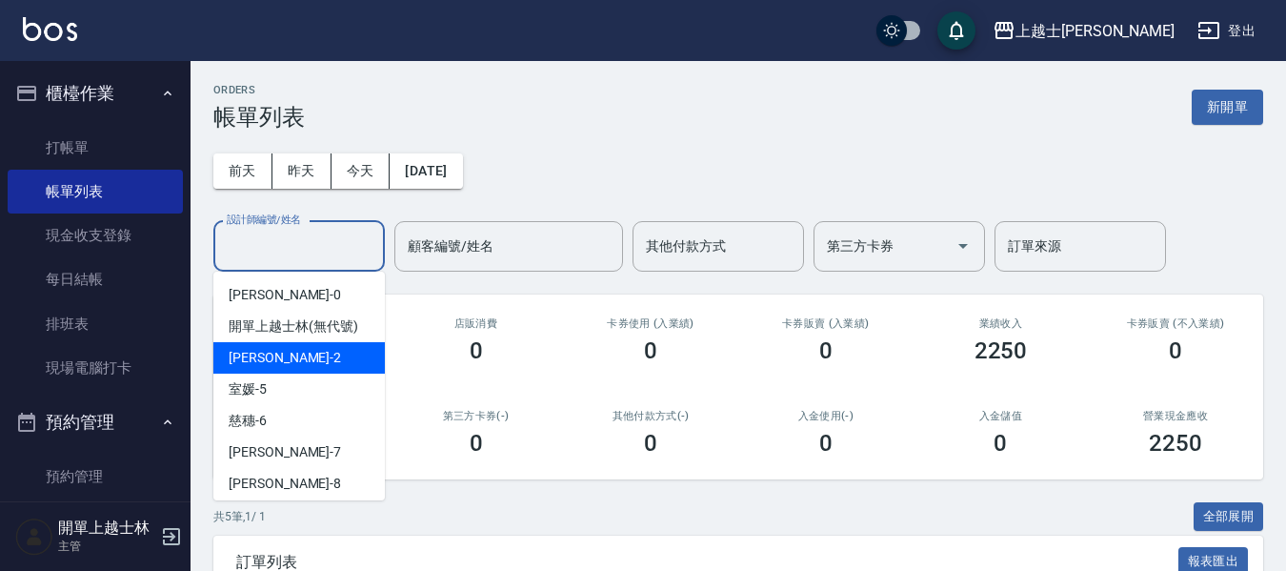
click at [258, 350] on span "小媛 -2" at bounding box center [285, 358] width 112 height 20
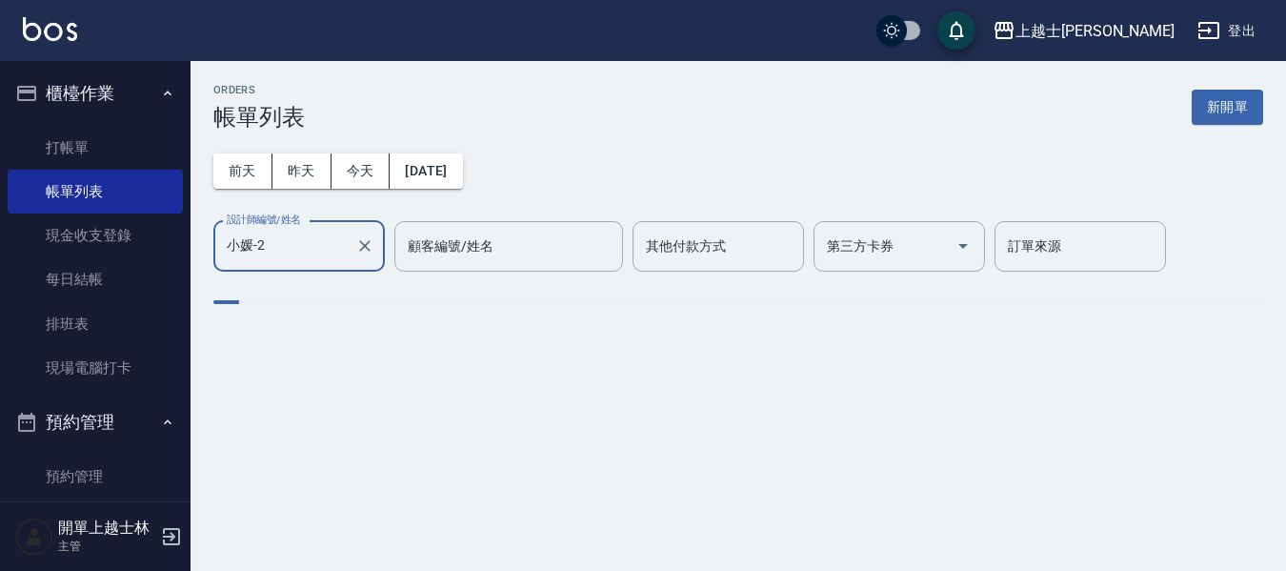
type input "小媛-2"
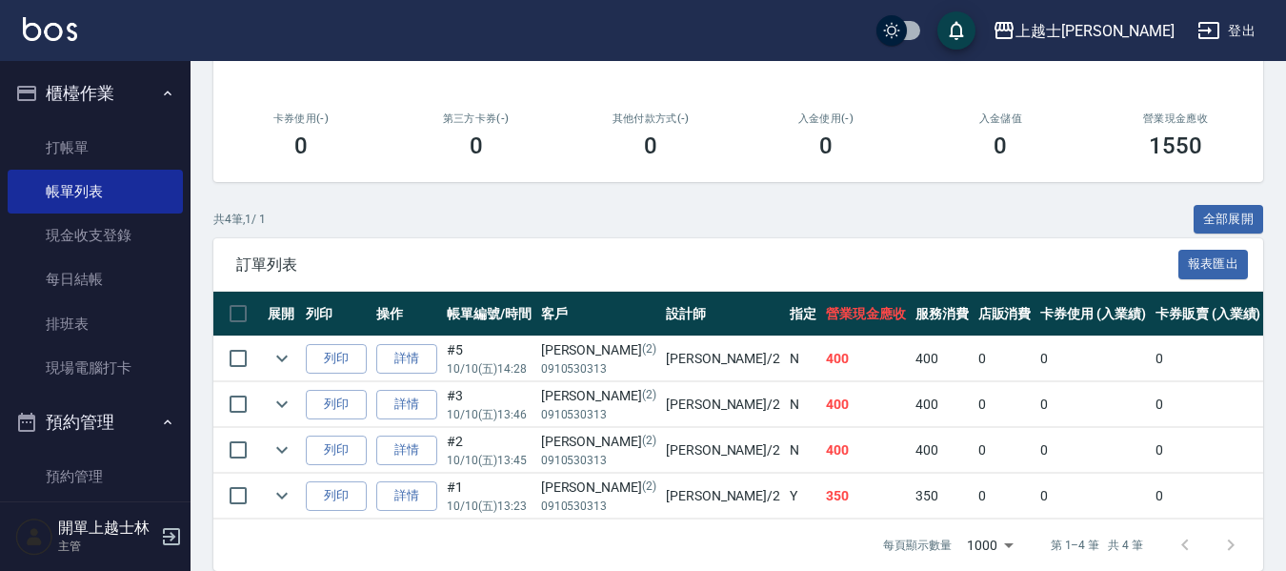
scroll to position [95, 0]
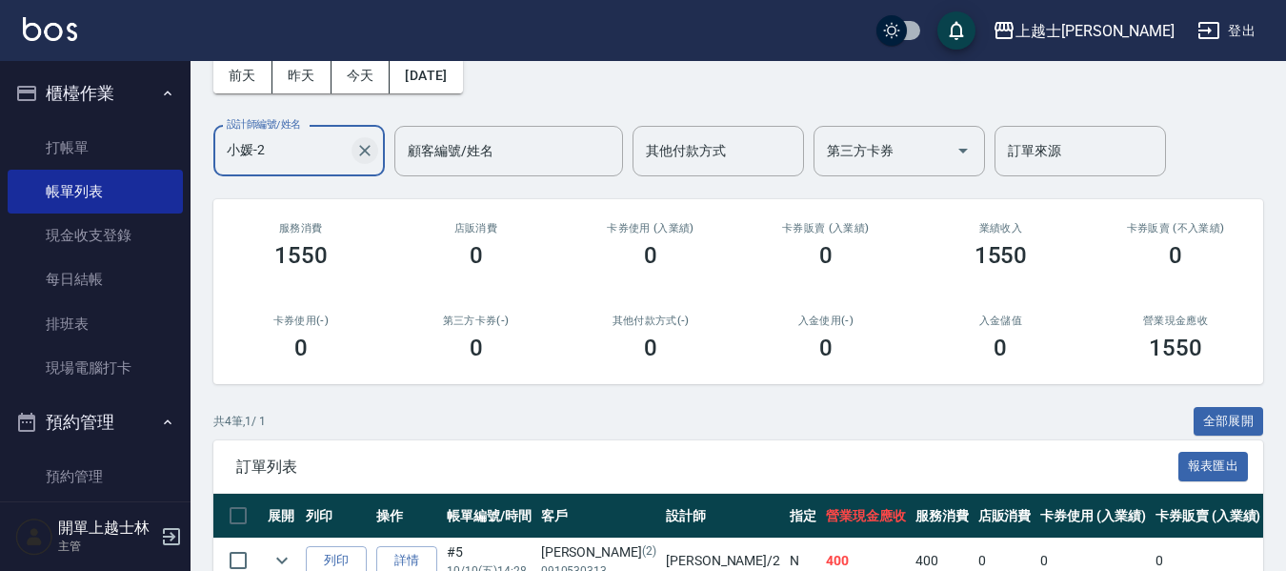
click at [359, 161] on button "Clear" at bounding box center [365, 150] width 27 height 27
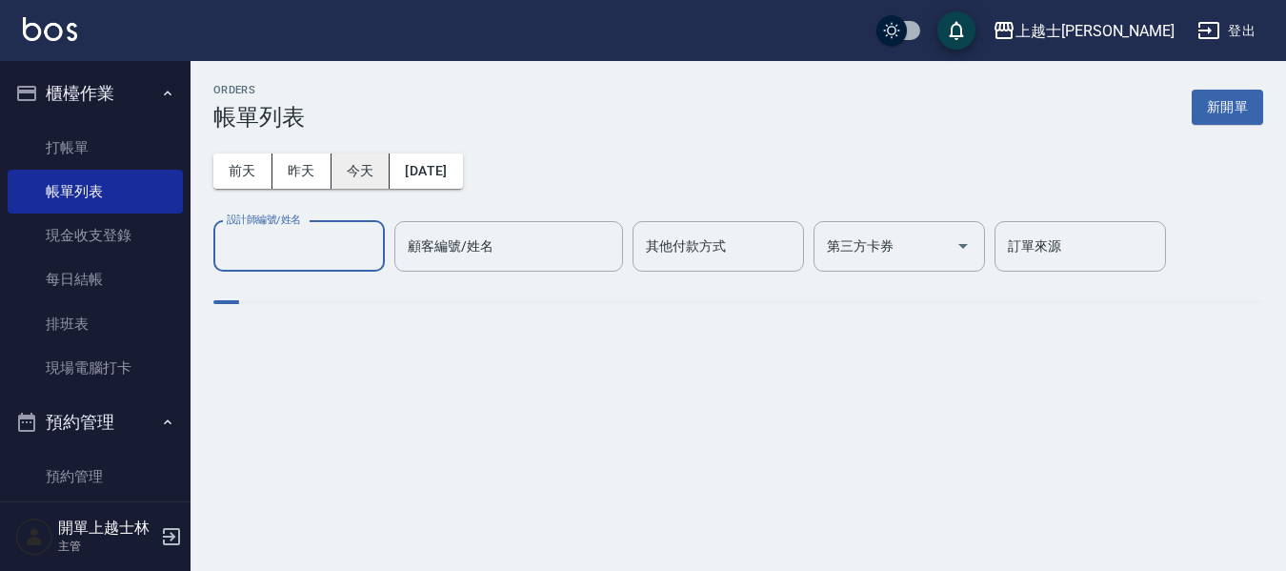
scroll to position [0, 0]
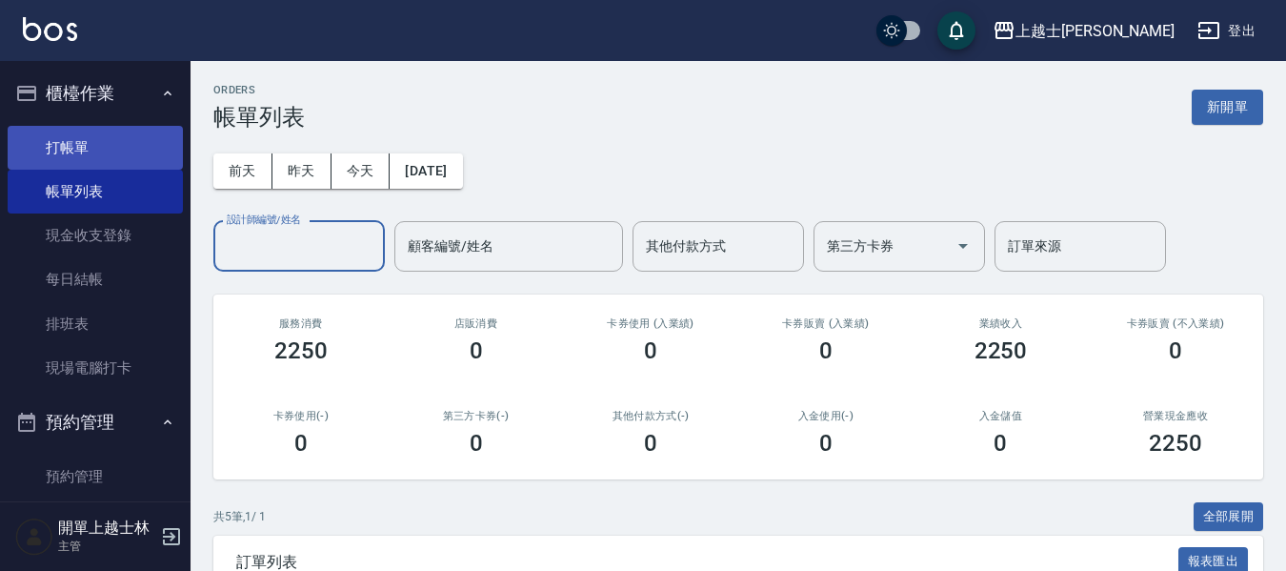
click at [83, 144] on link "打帳單" at bounding box center [95, 148] width 175 height 44
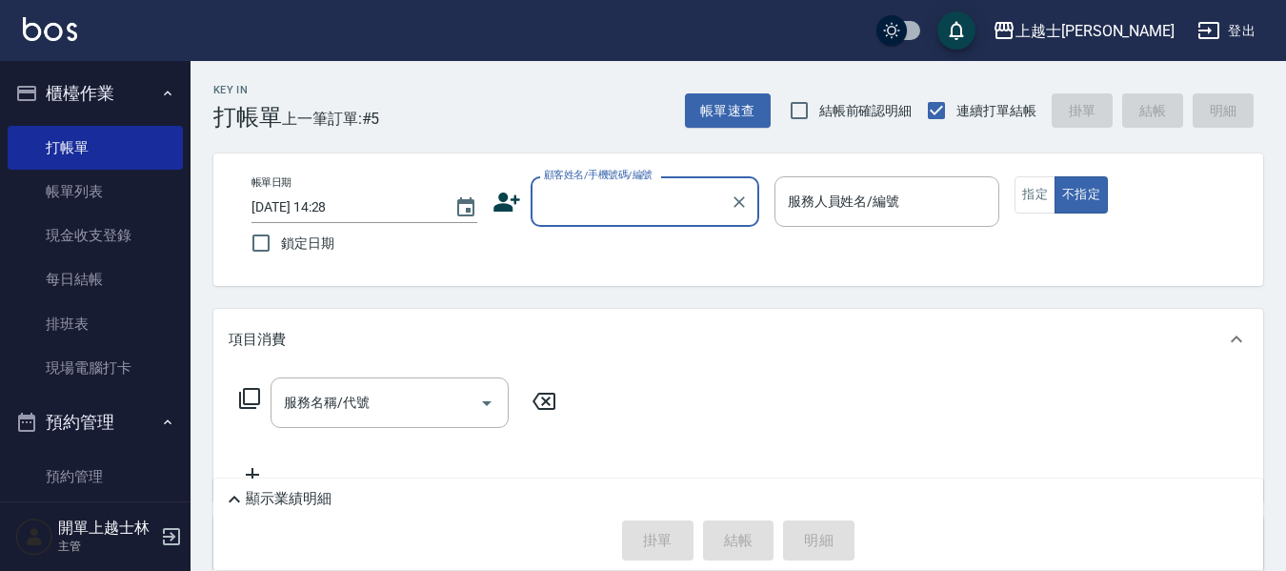
click at [149, 118] on ul "打帳單 帳單列表 現金收支登錄 每日結帳 排班表 現場電腦打卡" at bounding box center [95, 258] width 175 height 280
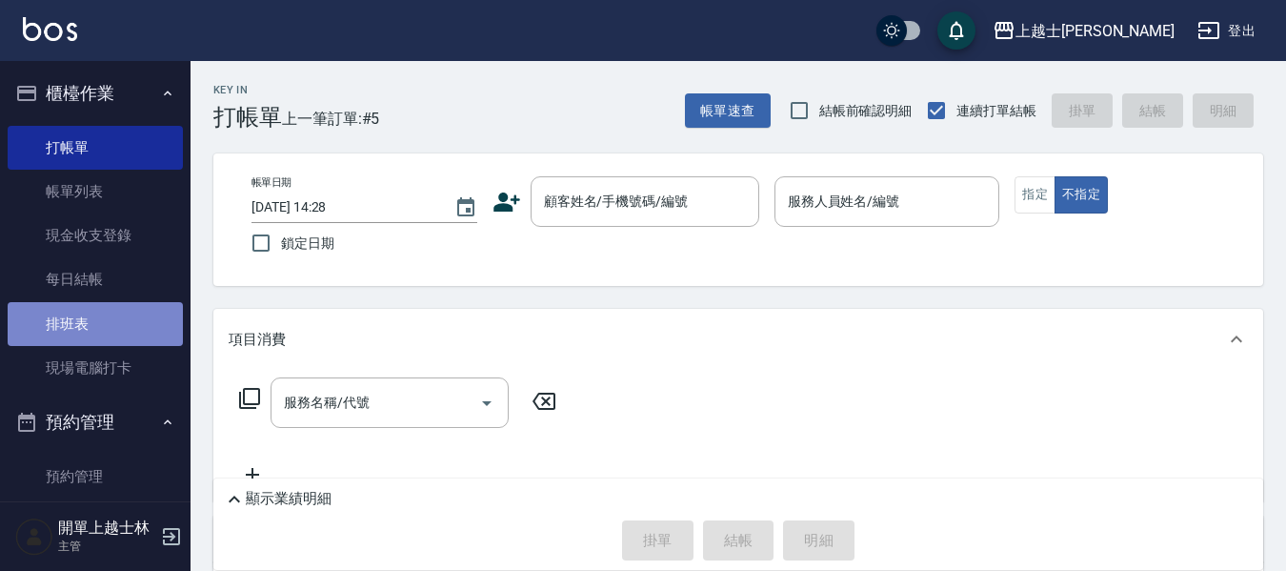
click at [131, 330] on link "排班表" at bounding box center [95, 324] width 175 height 44
